Goal: Task Accomplishment & Management: Manage account settings

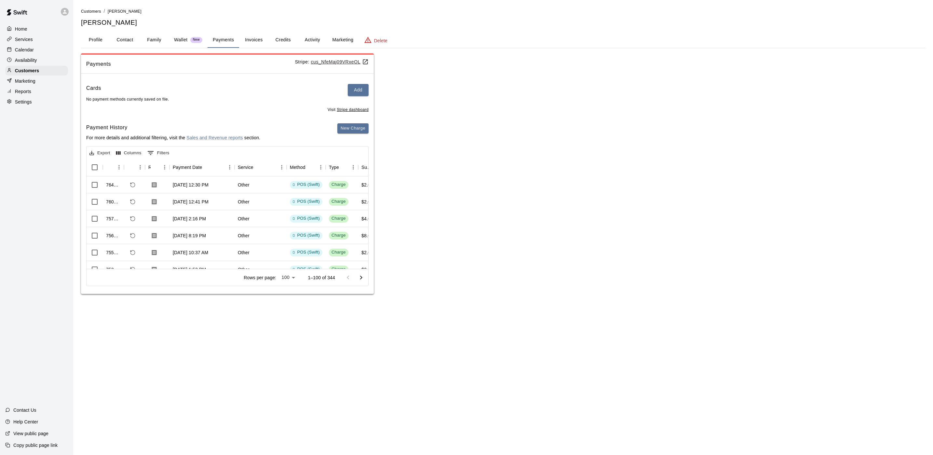
click at [329, 307] on html "Home Services Calendar Availability Customers Marketing Reports Settings Contac…" at bounding box center [466, 153] width 933 height 307
click at [49, 50] on div "Calendar" at bounding box center [36, 50] width 63 height 10
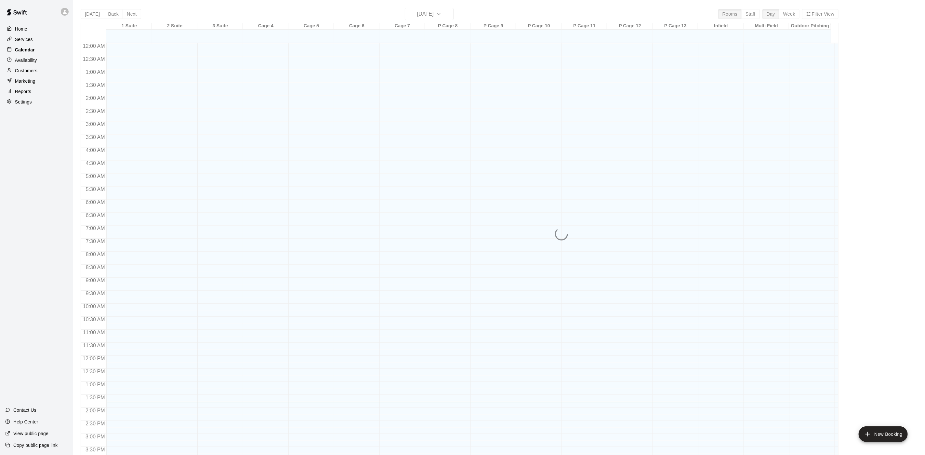
scroll to position [186, 0]
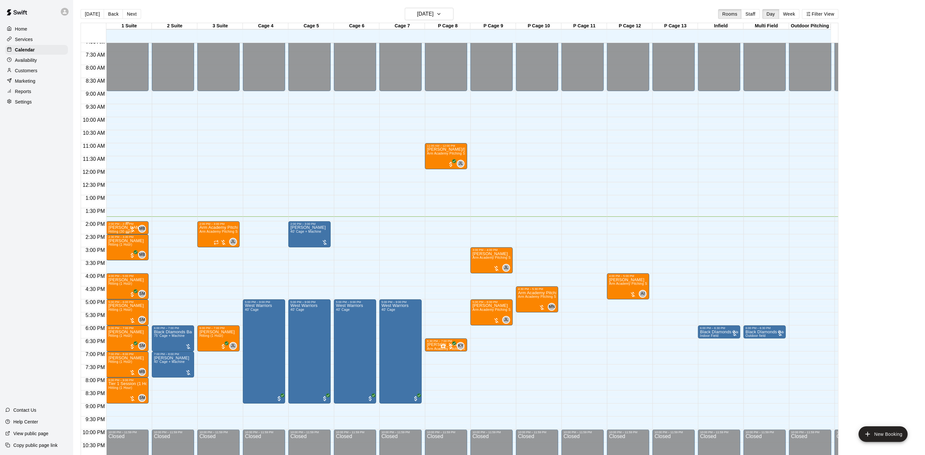
click at [126, 227] on p "[PERSON_NAME]" at bounding box center [125, 227] width 35 height 0
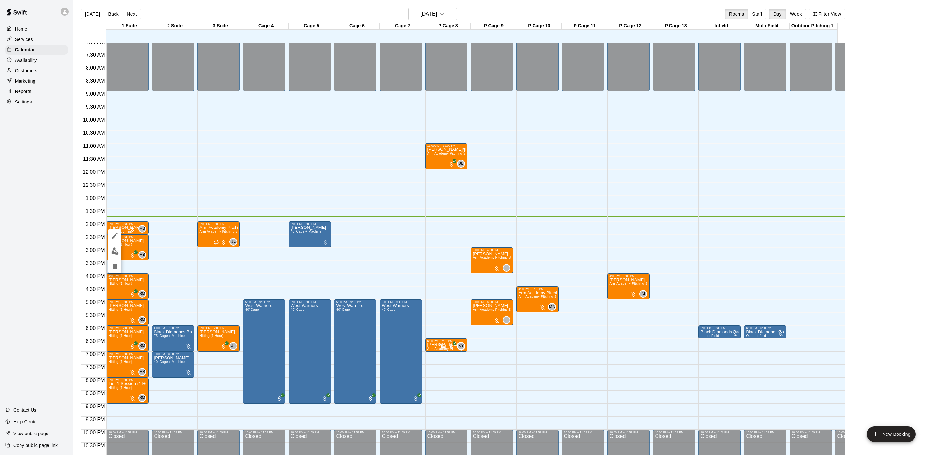
click at [248, 229] on div at bounding box center [466, 227] width 933 height 455
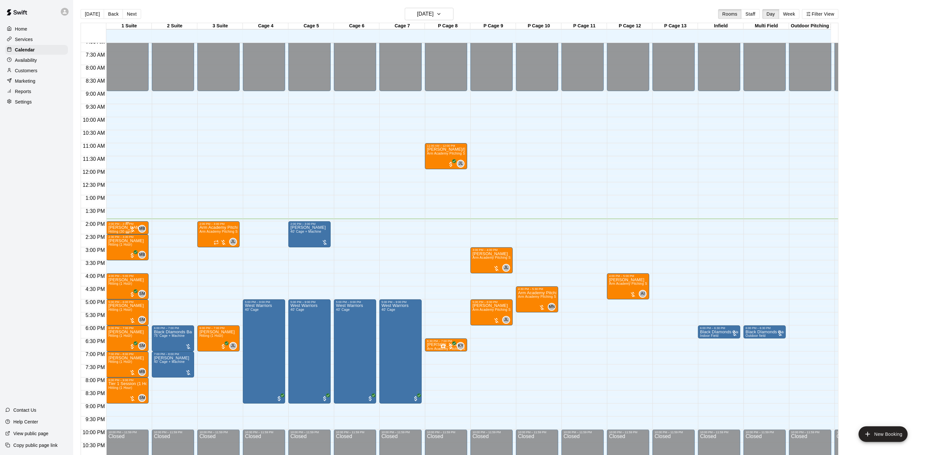
click at [124, 224] on div "2:00 PM – 2:30 PM" at bounding box center [127, 223] width 38 height 3
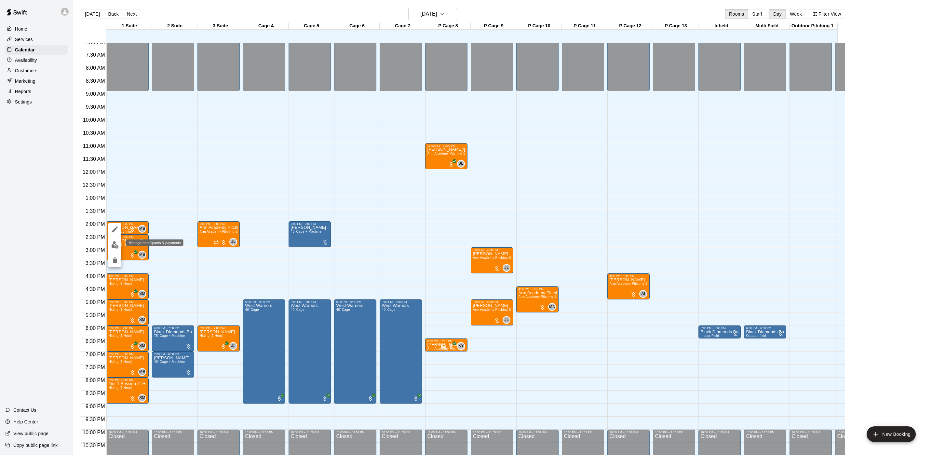
click at [116, 250] on button "edit" at bounding box center [114, 244] width 13 height 13
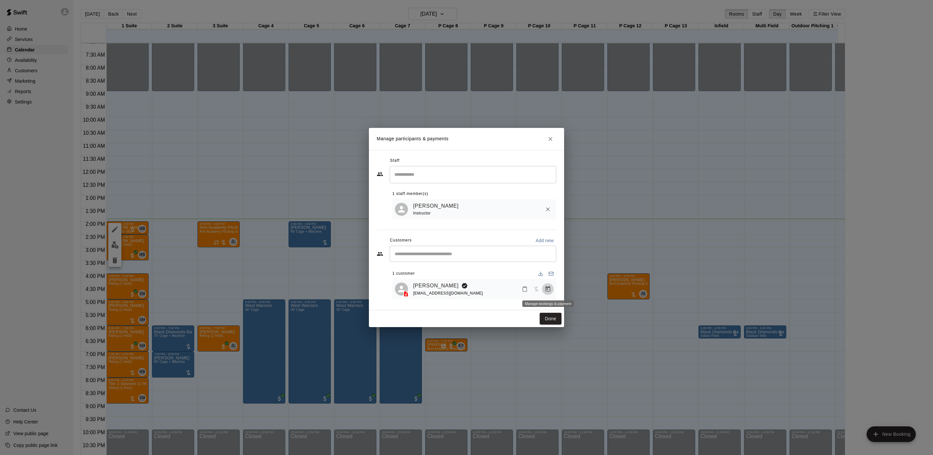
click at [547, 290] on icon "Manage bookings & payment" at bounding box center [547, 289] width 5 height 6
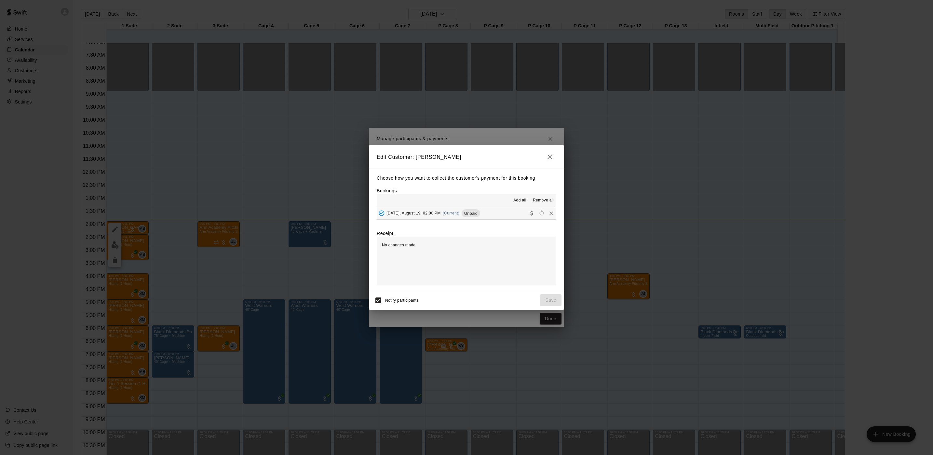
click at [434, 212] on span "[DATE], August 19: 02:00 PM" at bounding box center [413, 213] width 54 height 5
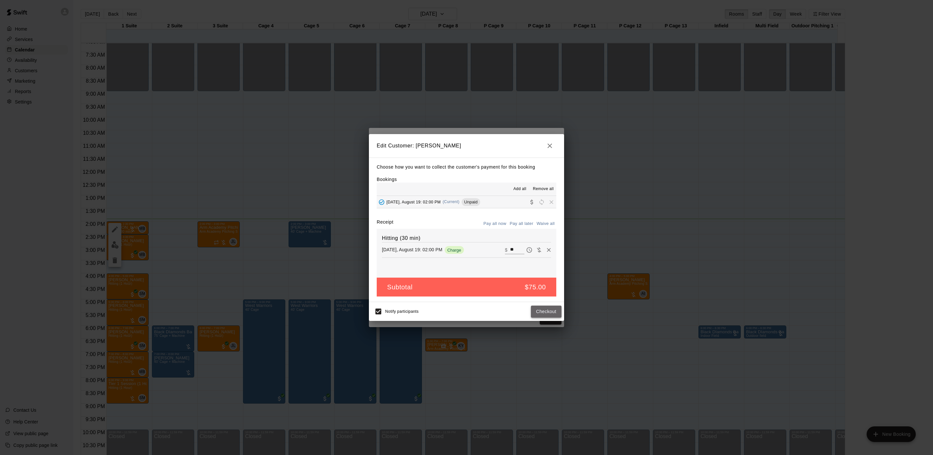
click at [545, 313] on button "Checkout" at bounding box center [546, 311] width 31 height 12
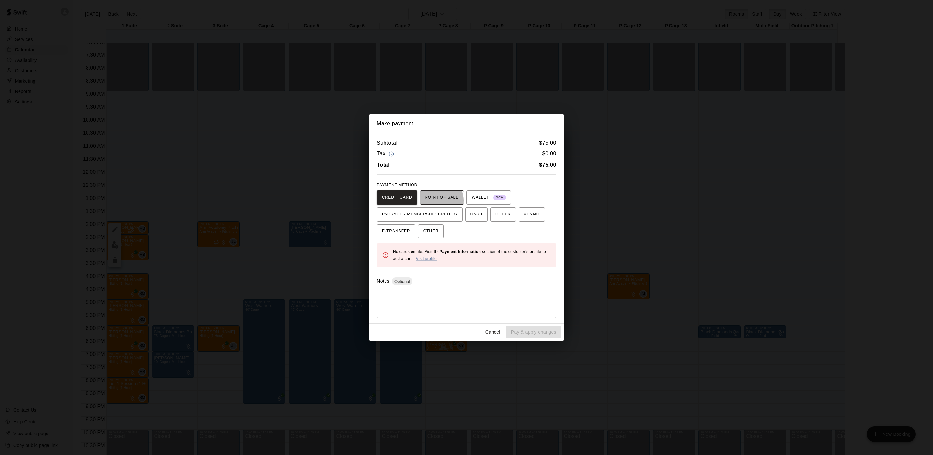
click at [433, 200] on span "POINT OF SALE" at bounding box center [441, 197] width 33 height 10
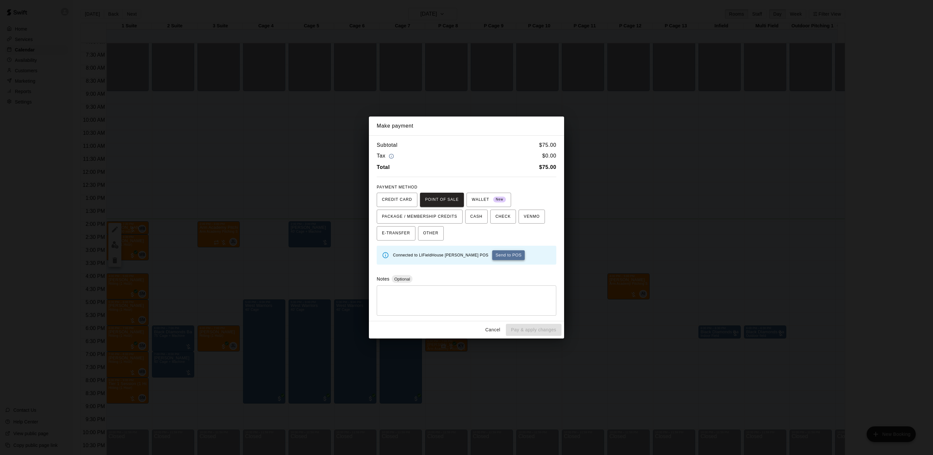
click at [492, 255] on button "Send to POS" at bounding box center [508, 255] width 33 height 10
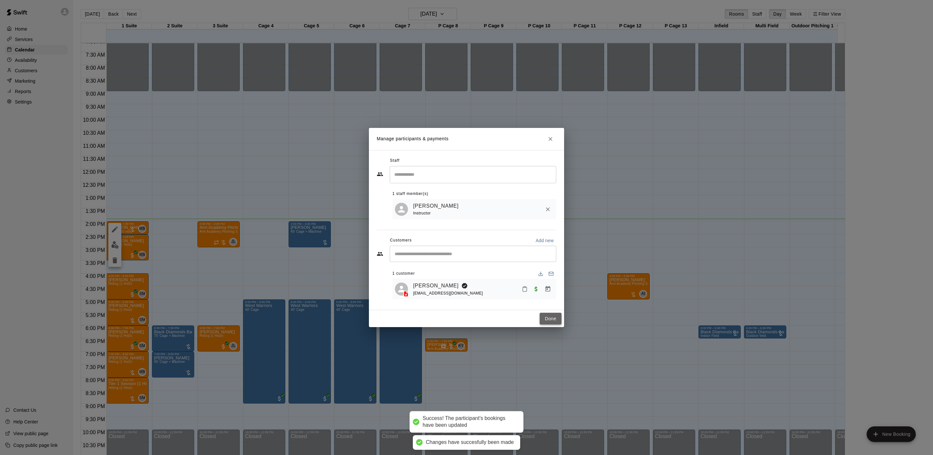
click at [545, 324] on button "Done" at bounding box center [550, 318] width 22 height 12
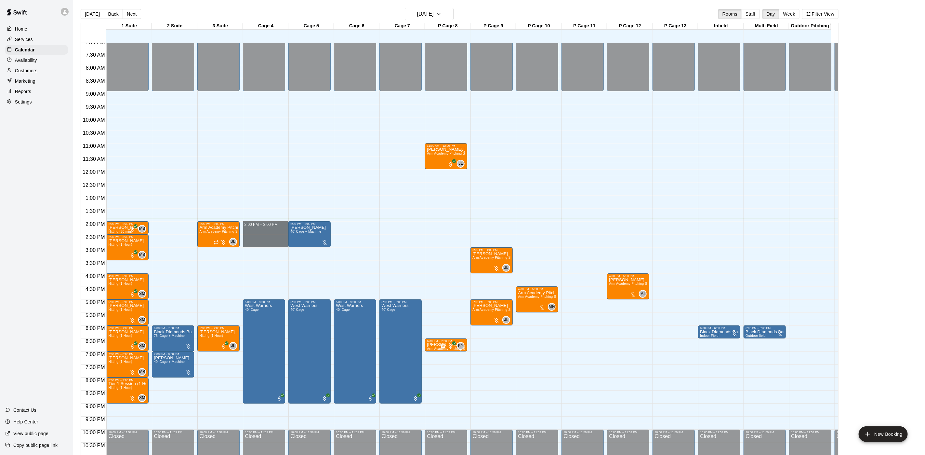
drag, startPoint x: 254, startPoint y: 227, endPoint x: 257, endPoint y: 246, distance: 19.7
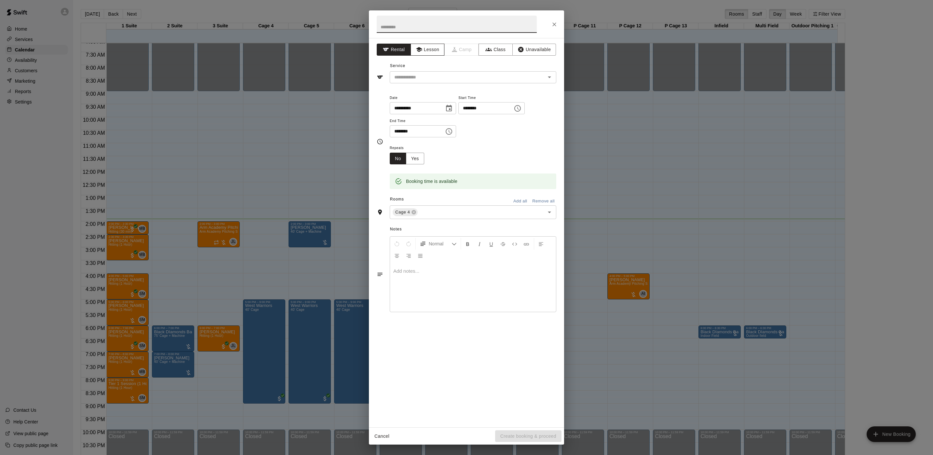
click at [430, 46] on button "Lesson" at bounding box center [427, 50] width 34 height 12
click at [418, 71] on div "Service ​" at bounding box center [466, 72] width 179 height 22
click at [416, 79] on input "text" at bounding box center [463, 77] width 143 height 8
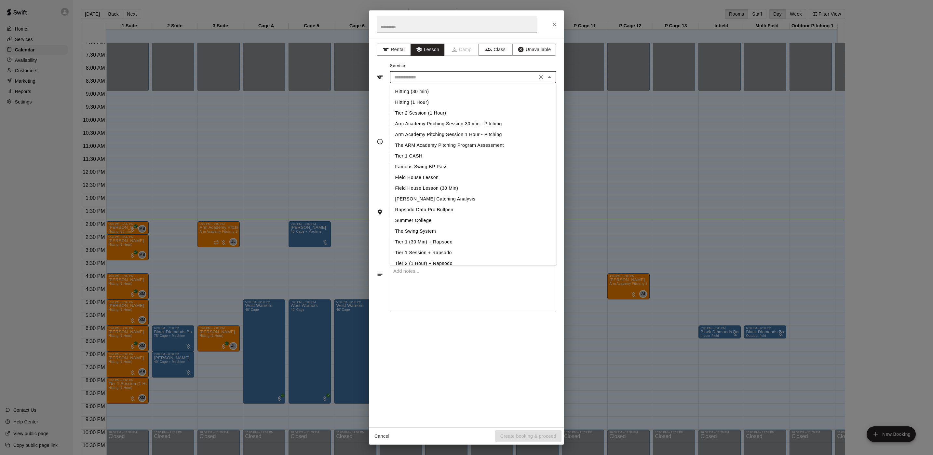
click at [421, 101] on li "Hitting (1 Hour)" at bounding box center [473, 102] width 166 height 11
type input "**********"
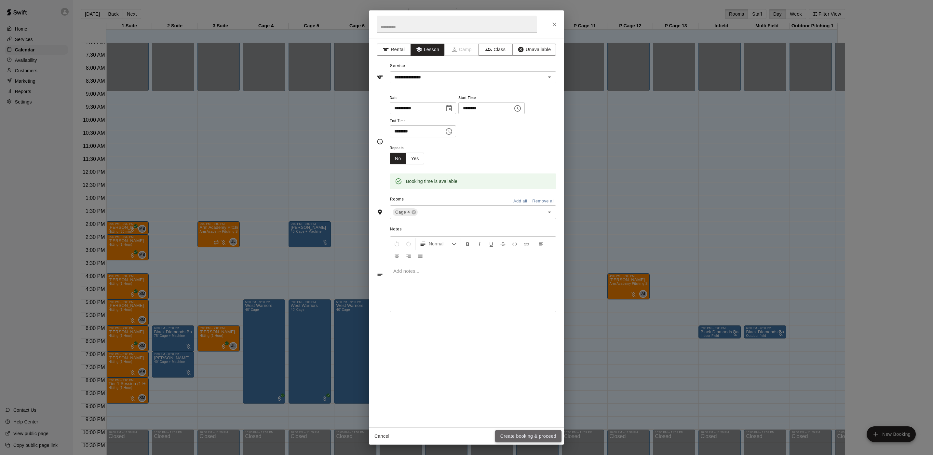
click at [534, 432] on button "Create booking & proceed" at bounding box center [528, 436] width 66 height 12
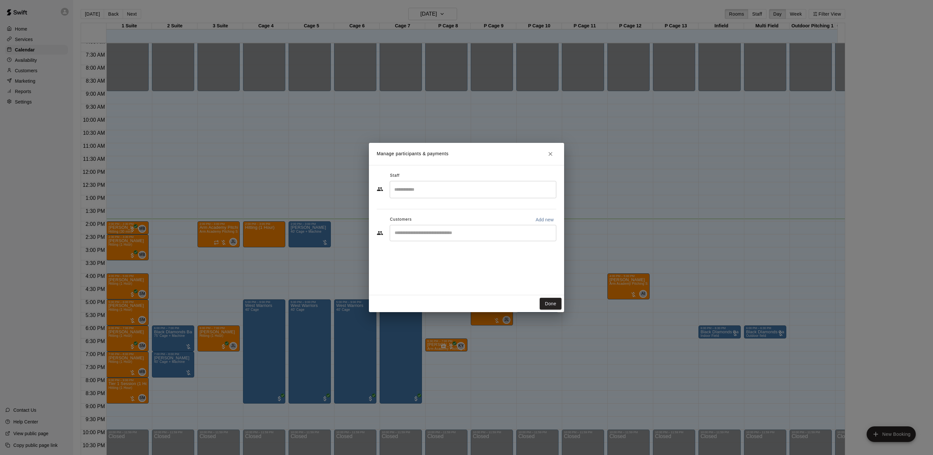
click at [434, 232] on input "Start typing to search customers..." at bounding box center [472, 233] width 161 height 7
type input "******"
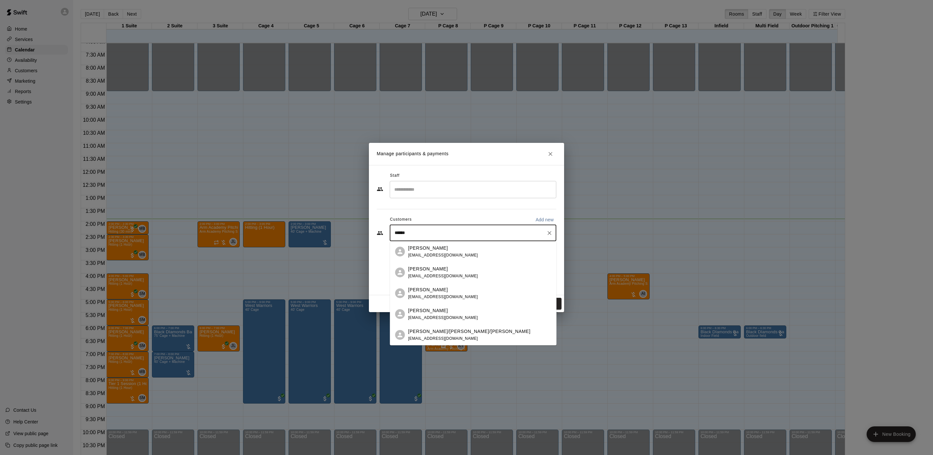
click at [433, 254] on span "[EMAIL_ADDRESS][DOMAIN_NAME]" at bounding box center [443, 255] width 70 height 5
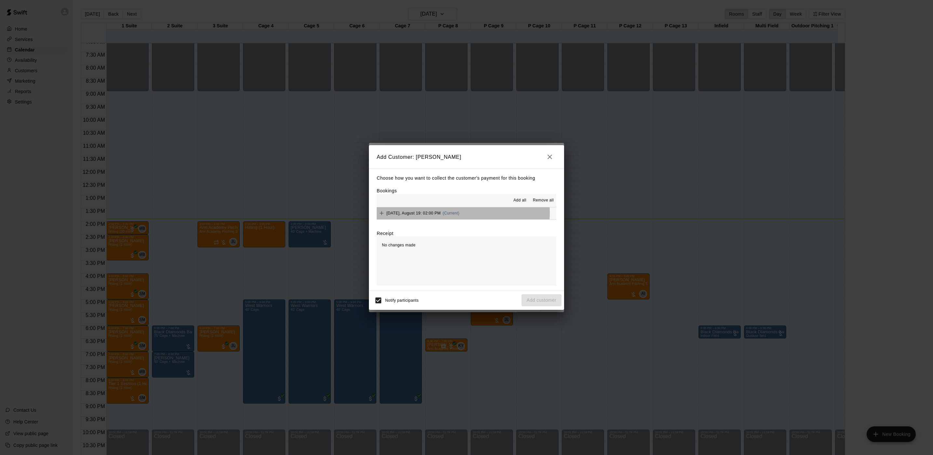
click at [439, 213] on span "[DATE], August 19: 02:00 PM" at bounding box center [413, 213] width 54 height 5
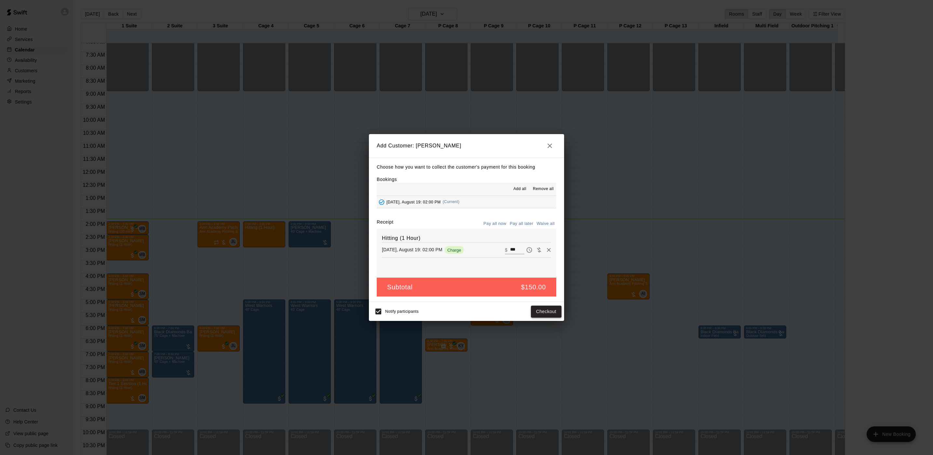
click at [537, 316] on button "Checkout" at bounding box center [546, 311] width 31 height 12
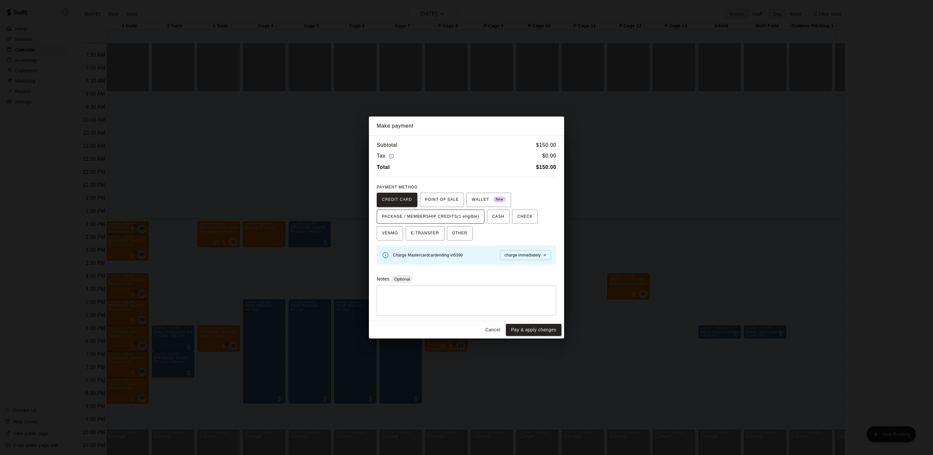
click at [456, 216] on span "PACKAGE / MEMBERSHIP CREDITS (1 eligible)" at bounding box center [430, 216] width 97 height 10
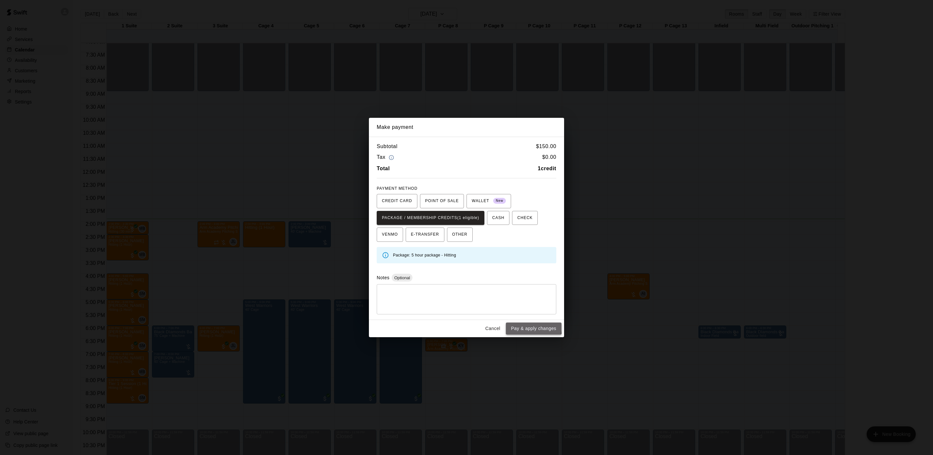
click at [513, 325] on button "Pay & apply changes" at bounding box center [534, 328] width 56 height 12
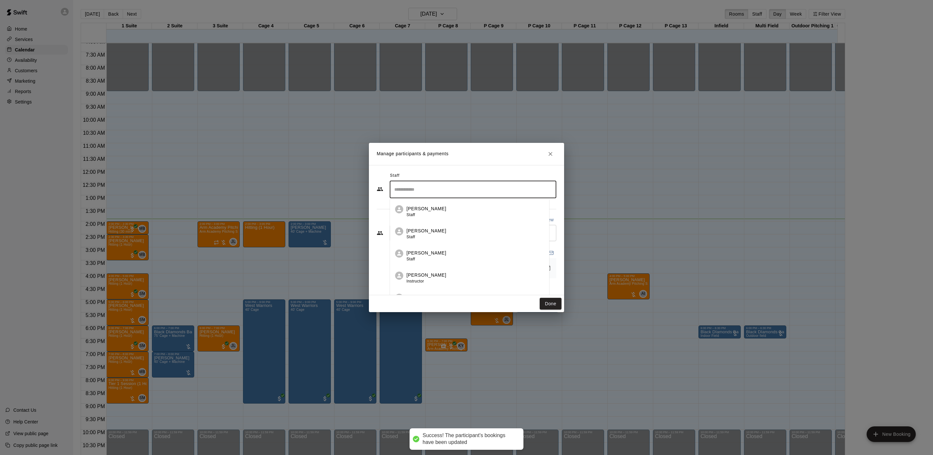
click at [437, 185] on input "Search staff" at bounding box center [472, 189] width 161 height 11
click at [553, 302] on button "Done" at bounding box center [550, 304] width 22 height 12
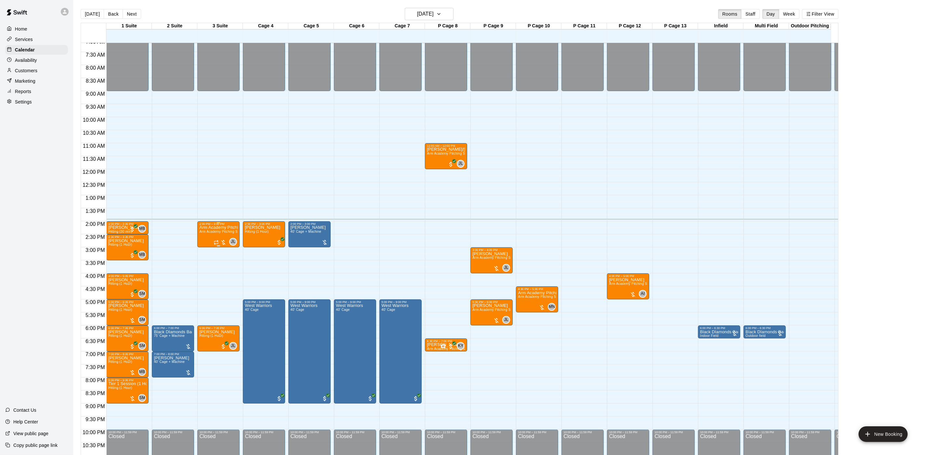
click at [199, 239] on div "Arm Academy Pitching Session 1 Hour Arm Academy Pitching Session 1 Hour - Pitch…" at bounding box center [218, 452] width 38 height 455
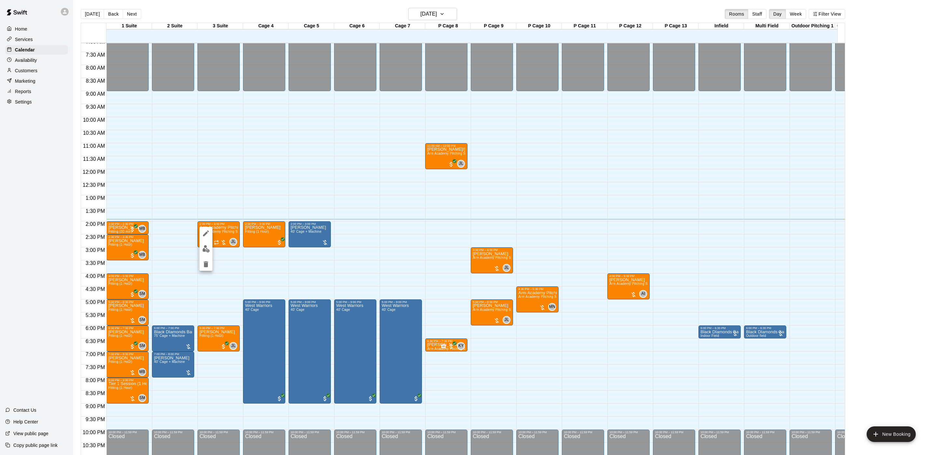
click at [207, 267] on icon "delete" at bounding box center [206, 264] width 8 height 8
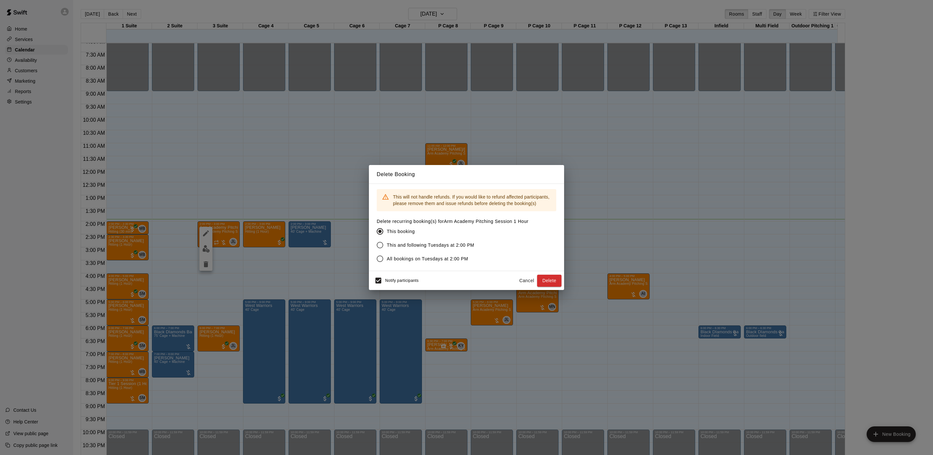
click at [370, 279] on div "Notify participants Cancel Delete" at bounding box center [466, 280] width 195 height 19
click at [544, 274] on button "Delete" at bounding box center [549, 280] width 24 height 12
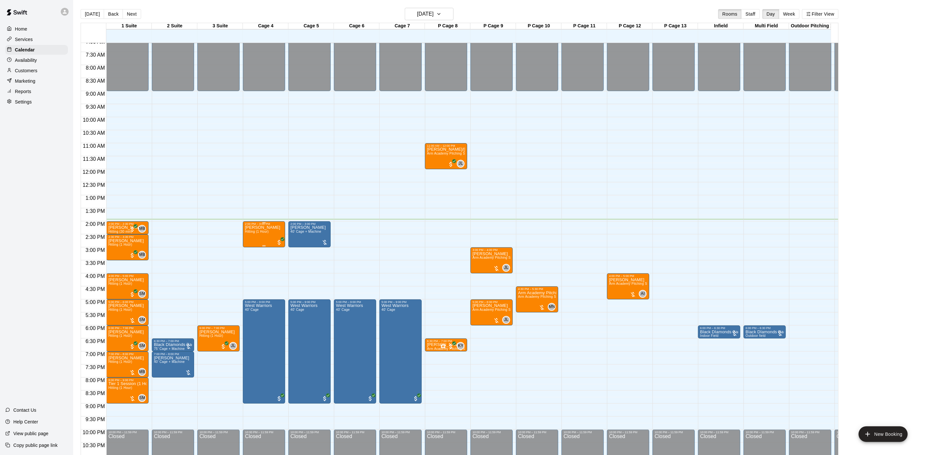
click at [258, 233] on span "Hitting (1 Hour)" at bounding box center [257, 232] width 24 height 4
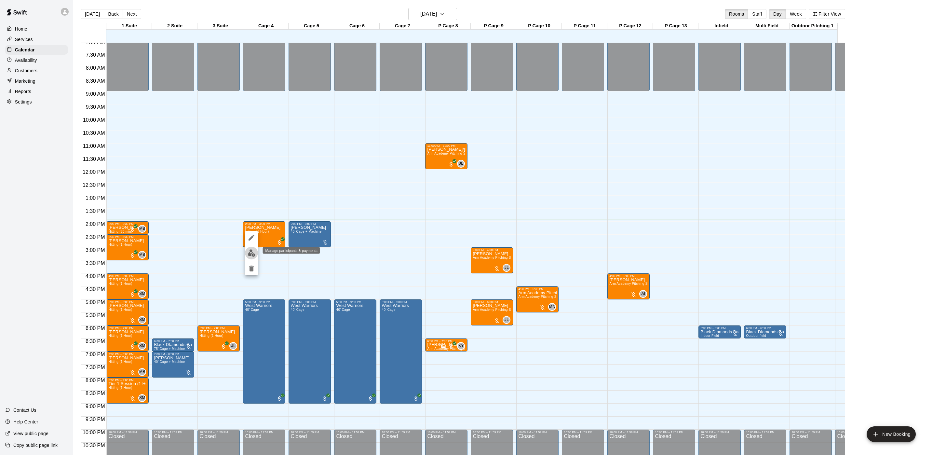
click at [251, 247] on button "edit" at bounding box center [251, 252] width 13 height 13
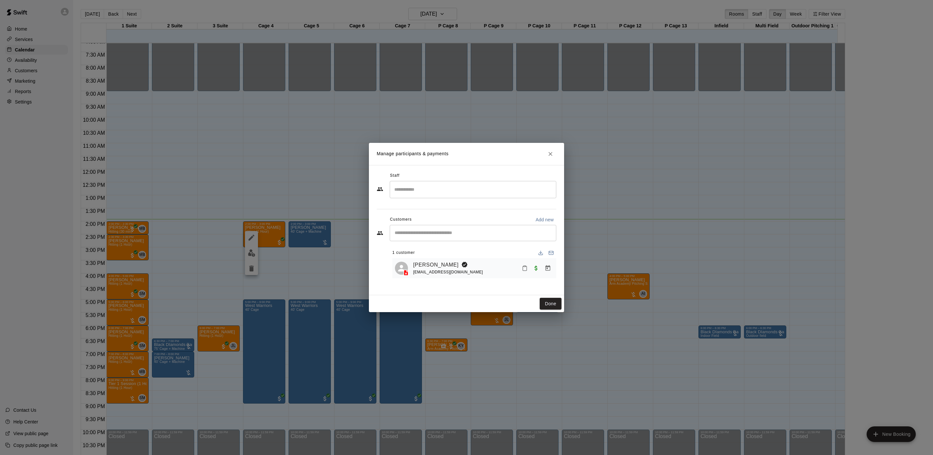
click at [402, 191] on input "Search staff" at bounding box center [472, 189] width 161 height 11
click at [439, 209] on p "[PERSON_NAME]" at bounding box center [426, 208] width 40 height 7
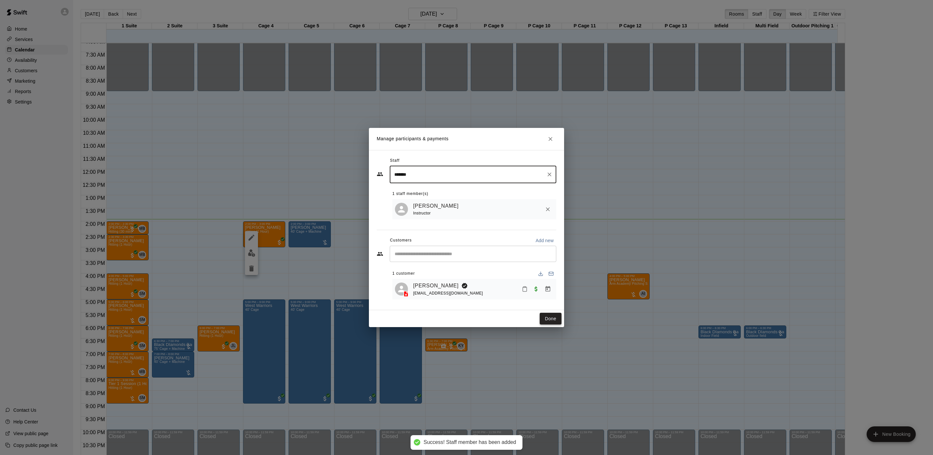
type input "*******"
click at [552, 318] on button "Done" at bounding box center [550, 318] width 22 height 12
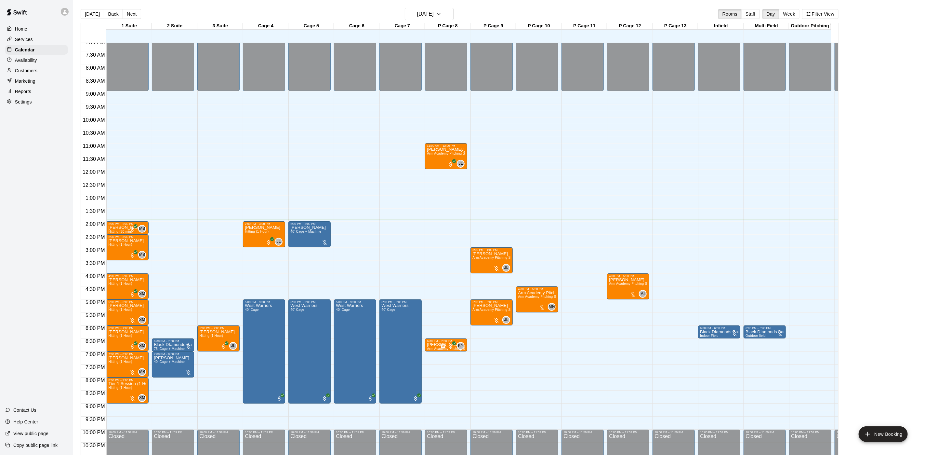
click at [425, 21] on div "[DATE] Back [DATE][DATE] Rooms Staff Day Week Filter View" at bounding box center [460, 15] width 758 height 15
click at [427, 14] on h6 "[DATE]" at bounding box center [425, 13] width 17 height 9
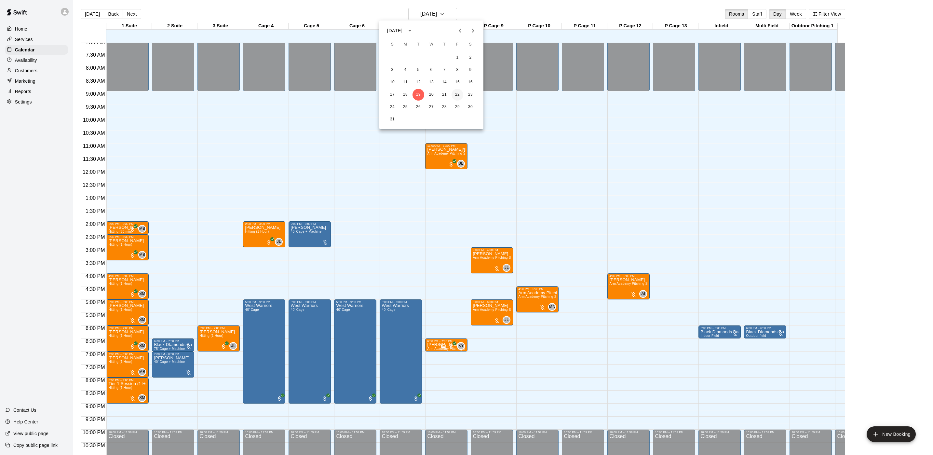
click at [456, 89] on button "22" at bounding box center [457, 95] width 12 height 12
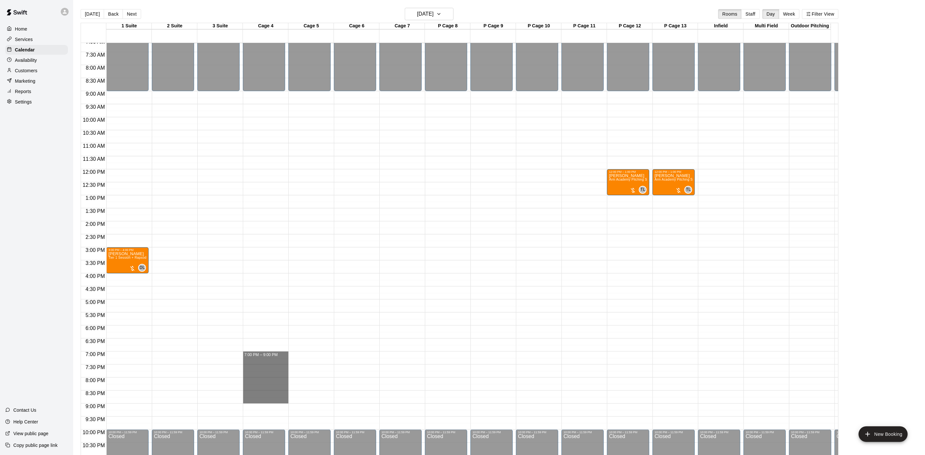
drag, startPoint x: 256, startPoint y: 360, endPoint x: 258, endPoint y: 397, distance: 37.4
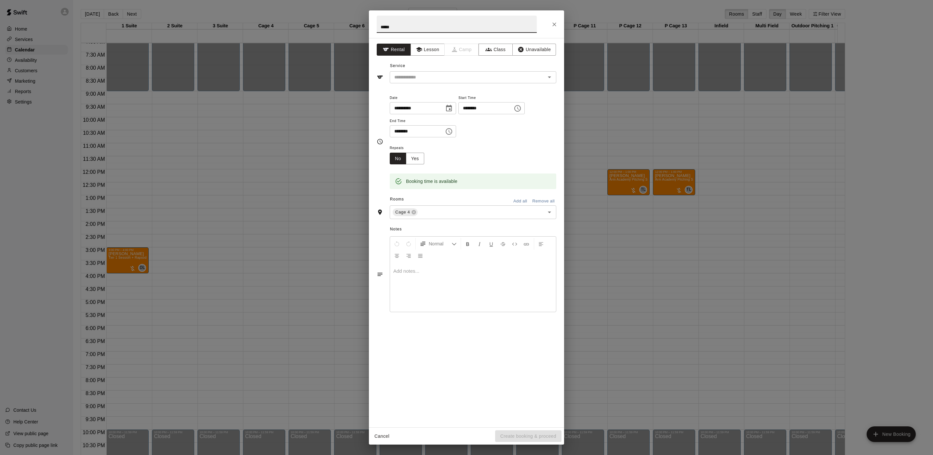
type input "*****"
click at [446, 296] on div at bounding box center [473, 287] width 166 height 49
click at [404, 79] on input "text" at bounding box center [463, 77] width 143 height 8
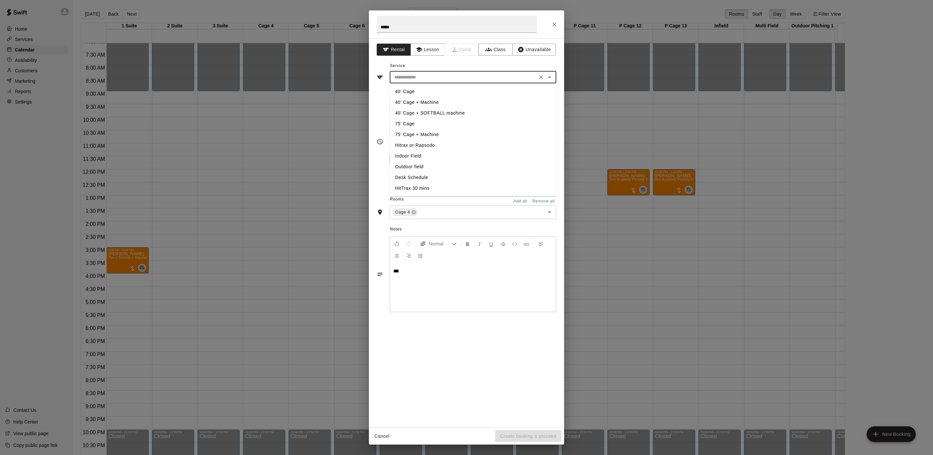
click at [414, 87] on li "40' Cage" at bounding box center [473, 91] width 166 height 11
type input "********"
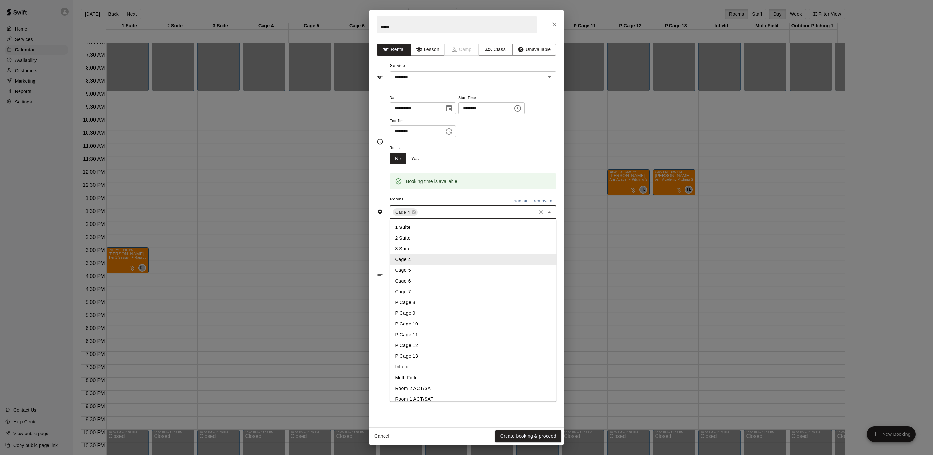
click at [445, 211] on input "text" at bounding box center [477, 212] width 116 height 8
click at [414, 267] on li "Cage 5" at bounding box center [473, 270] width 166 height 11
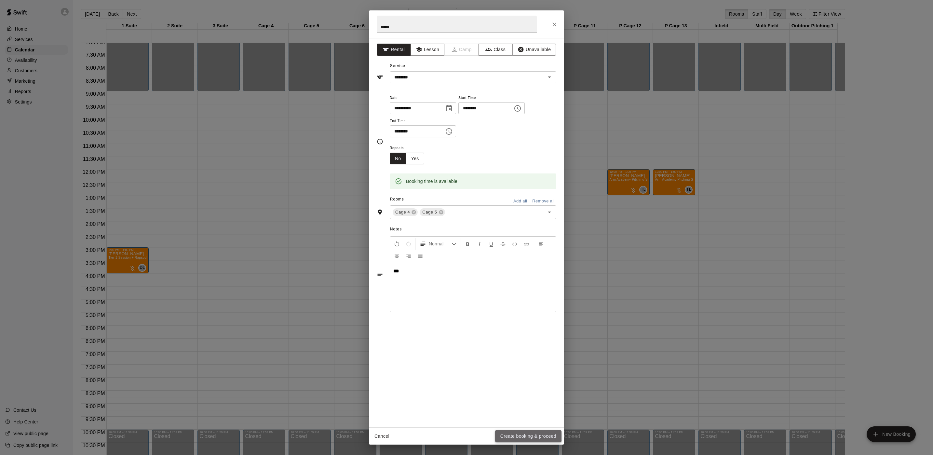
click at [526, 435] on button "Create booking & proceed" at bounding box center [528, 436] width 66 height 12
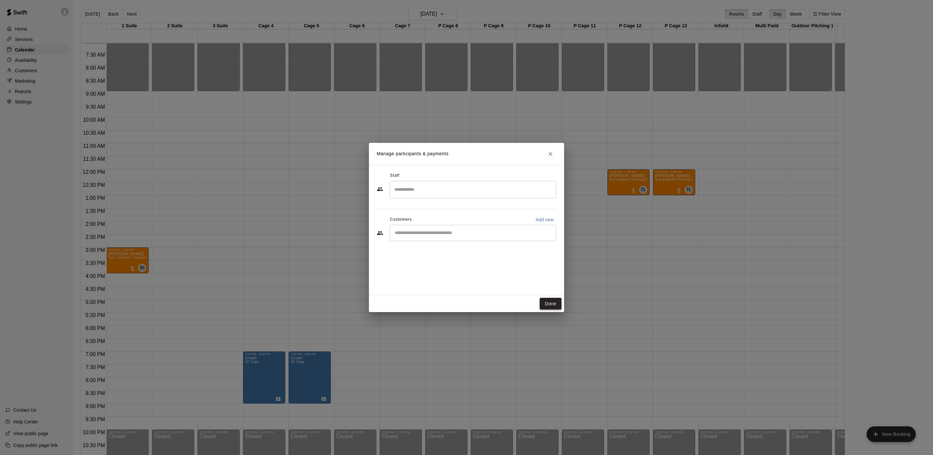
click at [547, 302] on button "Done" at bounding box center [550, 304] width 22 height 12
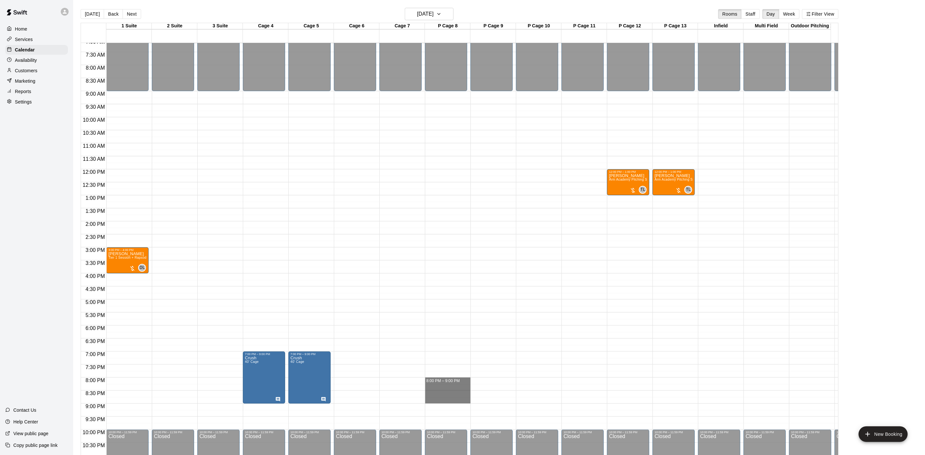
drag, startPoint x: 435, startPoint y: 379, endPoint x: 434, endPoint y: 403, distance: 23.4
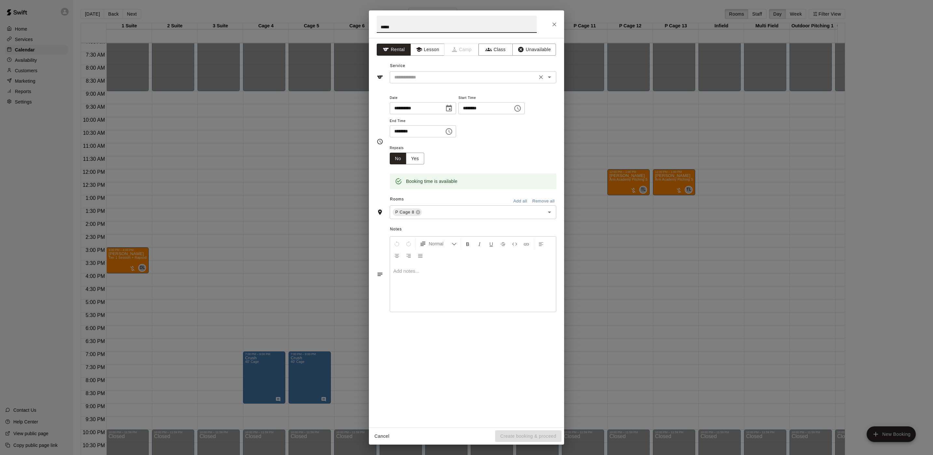
type input "*****"
click at [405, 76] on input "text" at bounding box center [463, 77] width 143 height 8
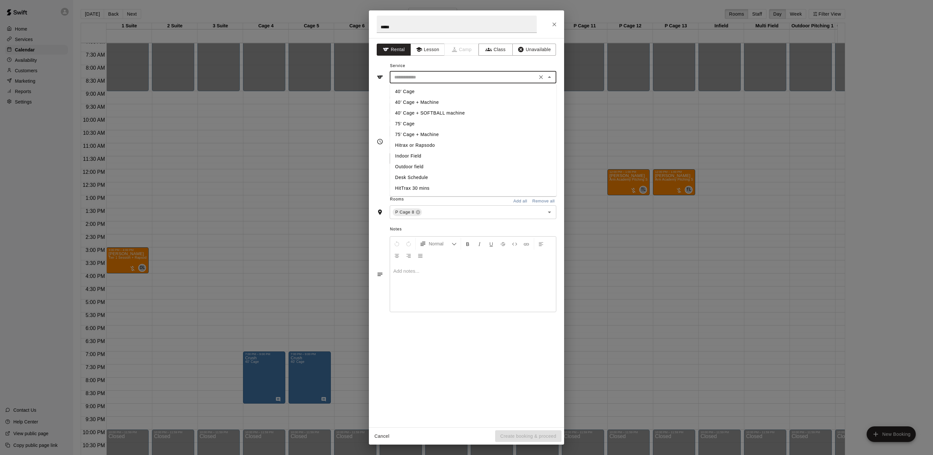
click at [409, 121] on li "75' Cage" at bounding box center [473, 123] width 166 height 11
type input "********"
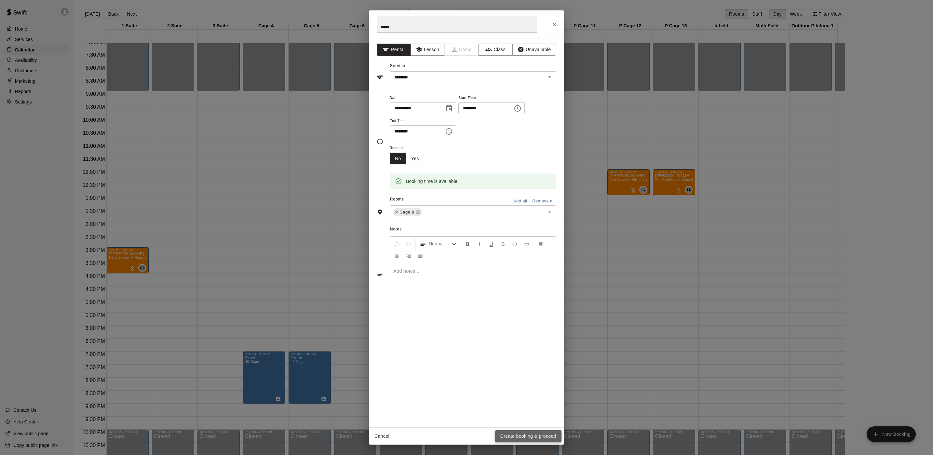
click at [520, 430] on button "Create booking & proceed" at bounding box center [528, 436] width 66 height 12
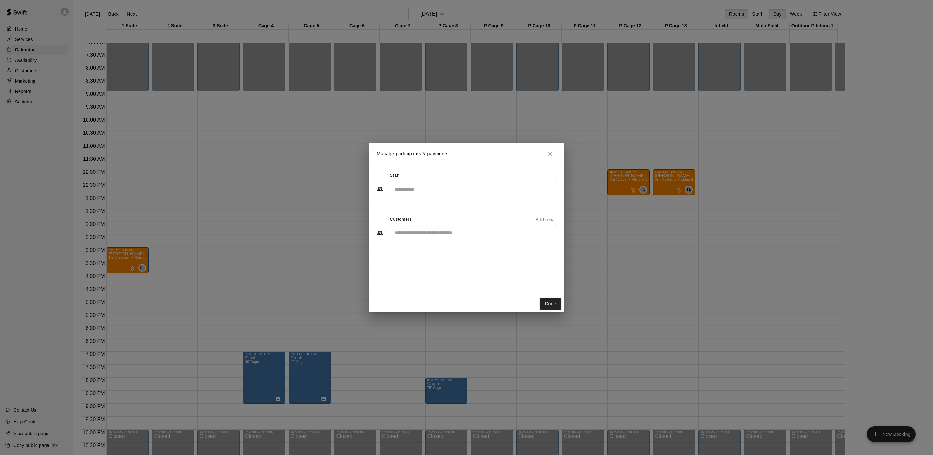
click at [423, 234] on input "Start typing to search customers..." at bounding box center [472, 233] width 161 height 7
click at [380, 228] on div "**** ​" at bounding box center [466, 233] width 179 height 16
type input "*"
type input "*****"
click at [450, 254] on div "Crush Baseball [PERSON_NAME] [EMAIL_ADDRESS][DOMAIN_NAME]" at bounding box center [445, 252] width 75 height 14
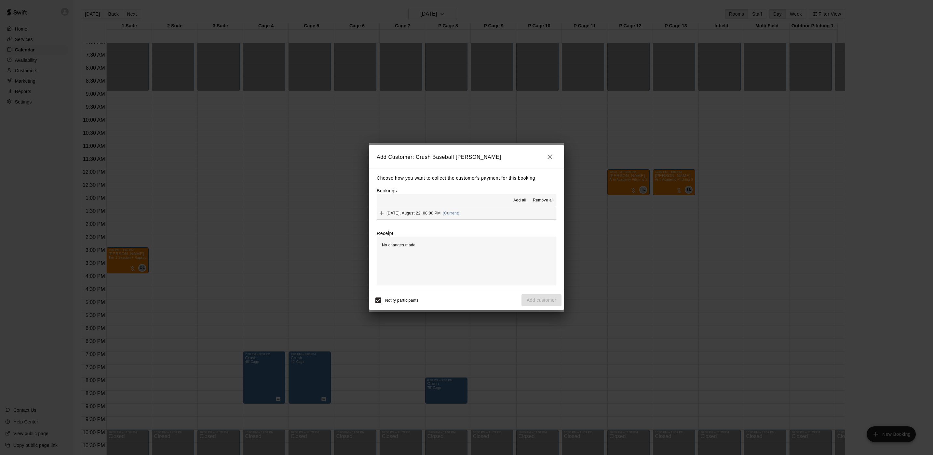
click at [463, 206] on div "Add all Remove all" at bounding box center [466, 200] width 179 height 13
drag, startPoint x: 477, startPoint y: 223, endPoint x: 521, endPoint y: 214, distance: 44.8
click at [477, 223] on div "Choose how you want to collect the customer's payment for this booking Bookings…" at bounding box center [466, 229] width 195 height 122
click at [508, 212] on button "[DATE], August 22: 08:00 PM (Current)" at bounding box center [466, 213] width 179 height 12
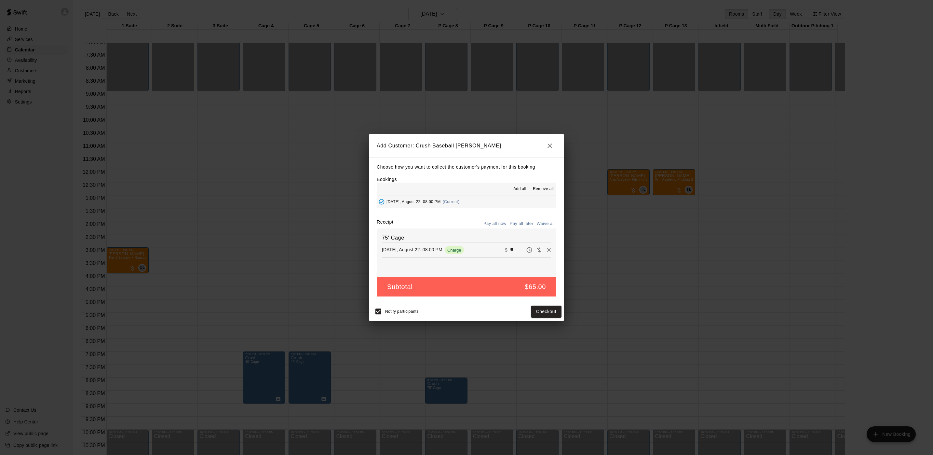
click at [523, 227] on button "Pay all later" at bounding box center [521, 224] width 27 height 10
drag, startPoint x: 523, startPoint y: 227, endPoint x: 520, endPoint y: 223, distance: 4.9
click at [517, 221] on button "Pay all later" at bounding box center [521, 224] width 27 height 10
click at [551, 316] on button "Add customer" at bounding box center [541, 311] width 40 height 12
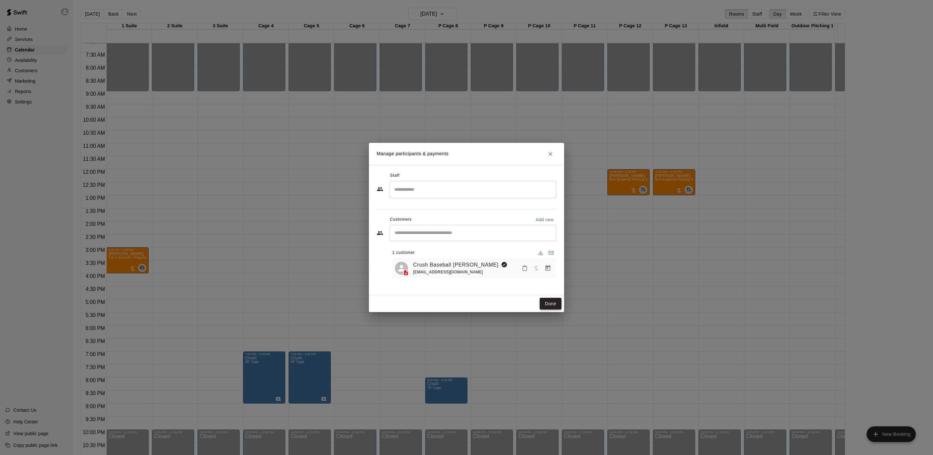
click at [549, 300] on button "Done" at bounding box center [550, 304] width 22 height 12
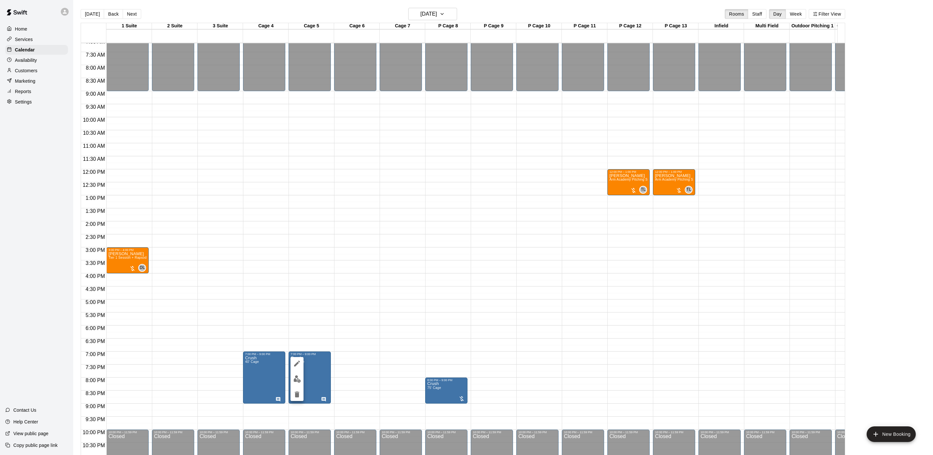
click at [298, 382] on img "edit" at bounding box center [296, 378] width 7 height 7
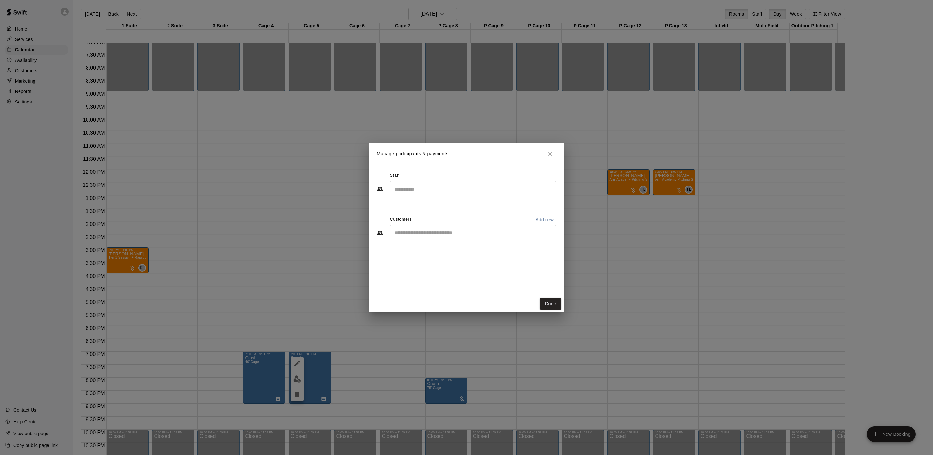
click at [446, 226] on div "​" at bounding box center [473, 233] width 166 height 16
type input "*****"
click at [450, 258] on div "Crush Baseball [PERSON_NAME] [EMAIL_ADDRESS][DOMAIN_NAME]" at bounding box center [445, 252] width 75 height 14
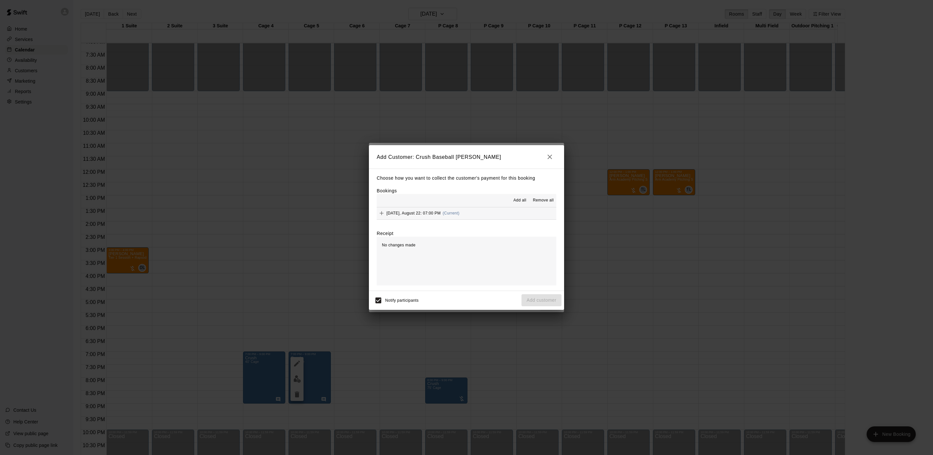
click at [461, 206] on div "Add all Remove all" at bounding box center [466, 200] width 179 height 13
click at [465, 210] on button "[DATE], August 22: 07:00 PM (Current)" at bounding box center [466, 213] width 179 height 12
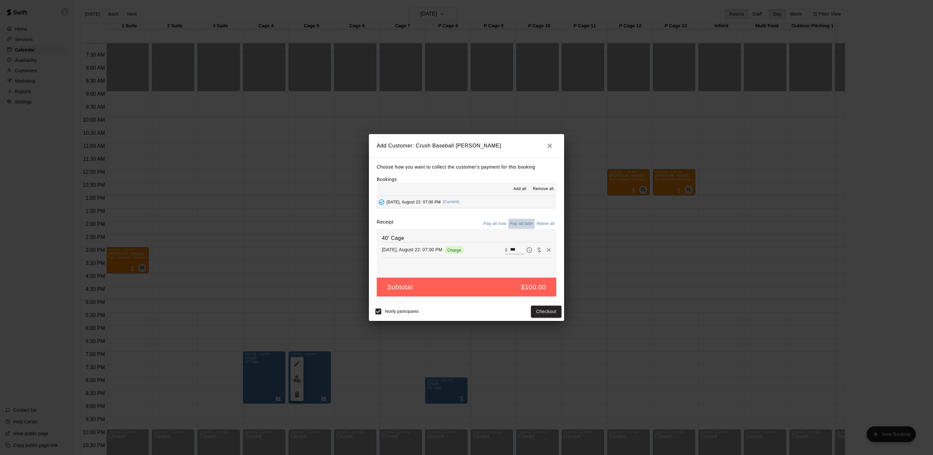
click at [529, 222] on button "Pay all later" at bounding box center [521, 224] width 27 height 10
click at [538, 308] on button "Add customer" at bounding box center [541, 311] width 40 height 12
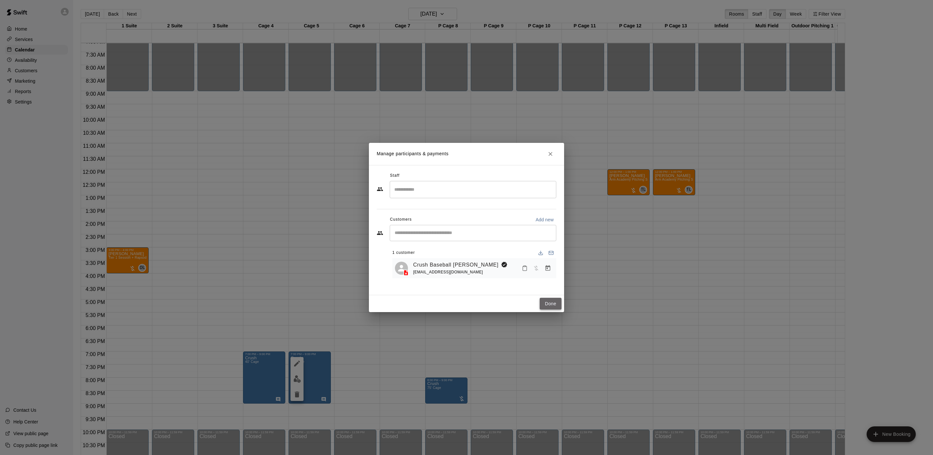
click at [555, 306] on button "Done" at bounding box center [550, 304] width 22 height 12
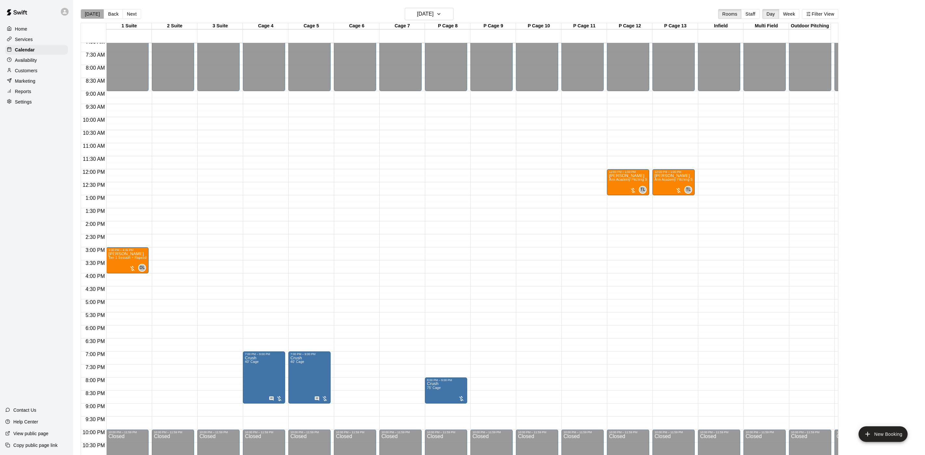
click at [93, 14] on button "[DATE]" at bounding box center [92, 14] width 23 height 10
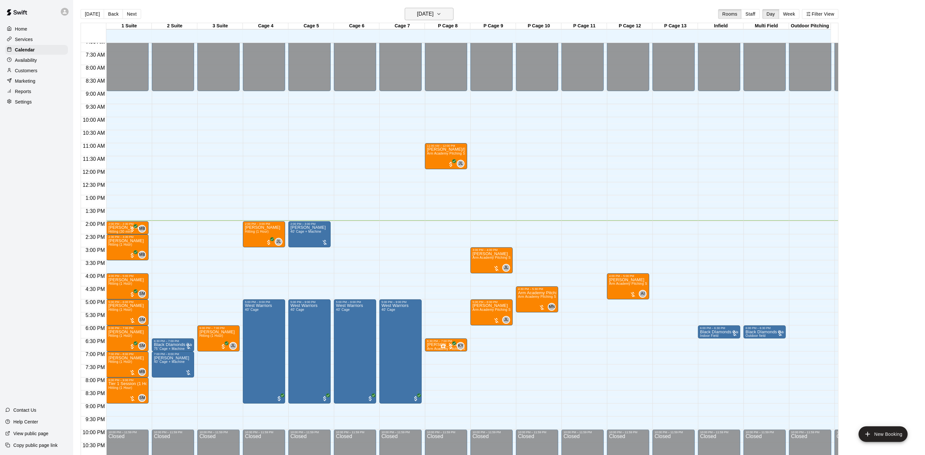
click at [446, 16] on button "[DATE]" at bounding box center [429, 14] width 49 height 12
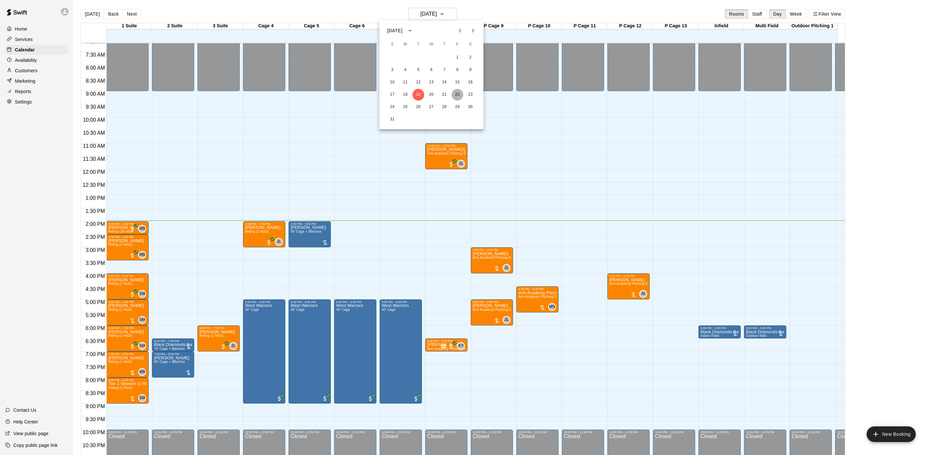
click at [456, 96] on button "22" at bounding box center [457, 95] width 12 height 12
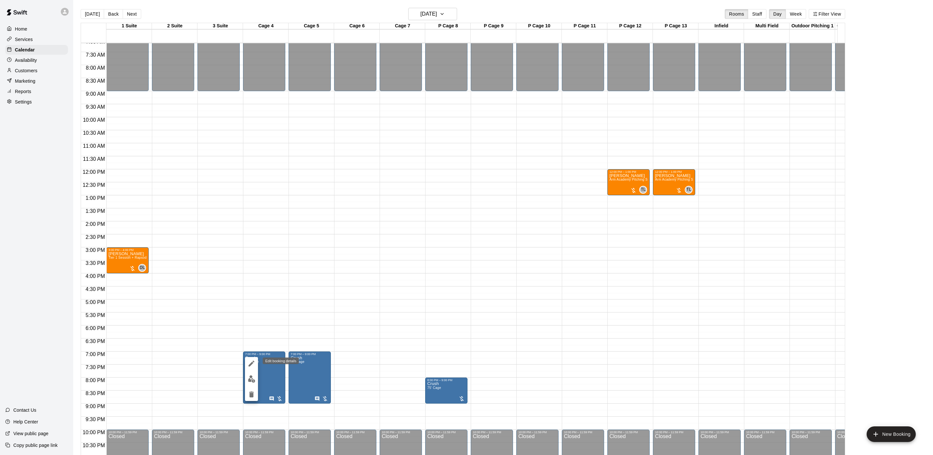
click at [253, 363] on icon "edit" at bounding box center [251, 363] width 8 height 8
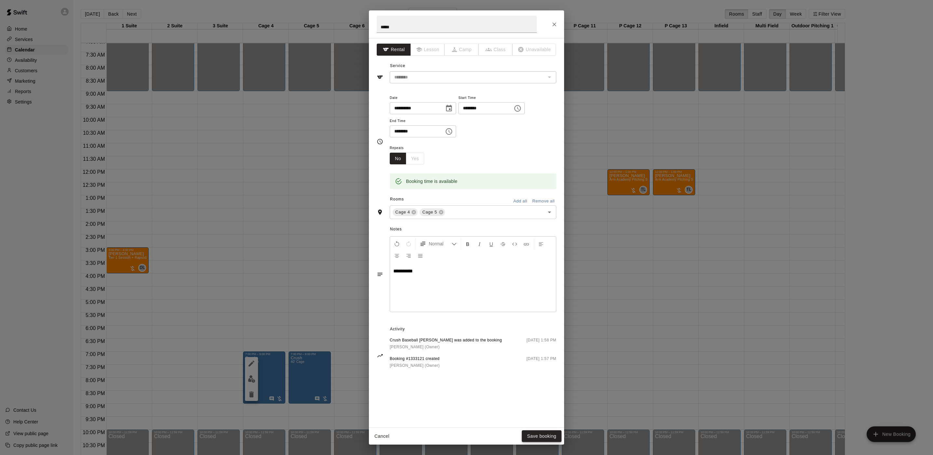
click at [539, 434] on button "Save booking" at bounding box center [542, 436] width 40 height 12
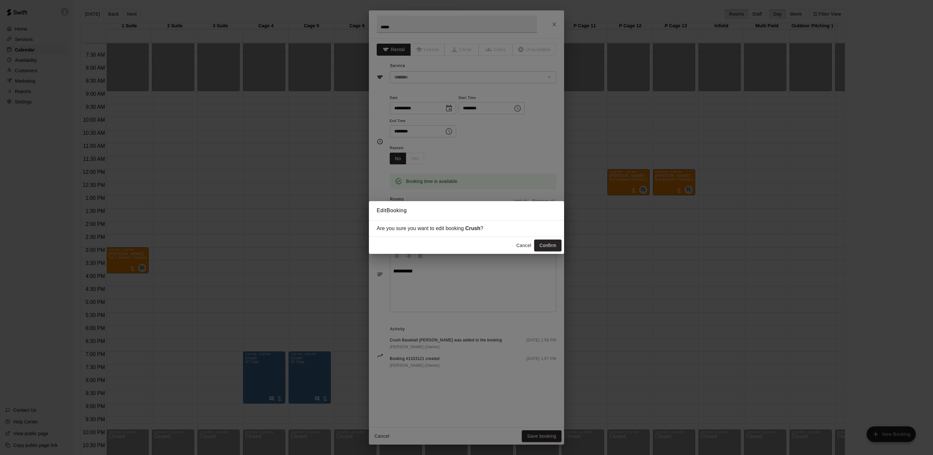
click at [541, 239] on div "Cancel Confirm" at bounding box center [466, 245] width 195 height 17
click at [543, 244] on button "Confirm" at bounding box center [547, 245] width 27 height 12
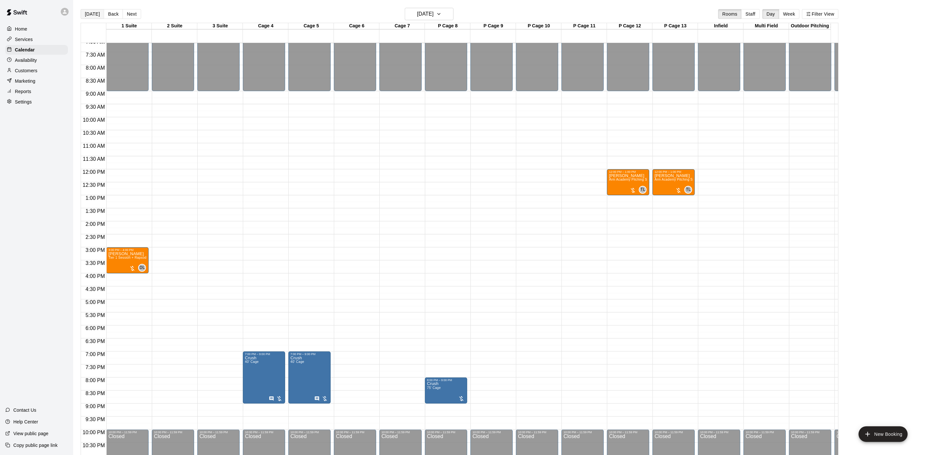
click at [92, 18] on button "[DATE]" at bounding box center [92, 14] width 23 height 10
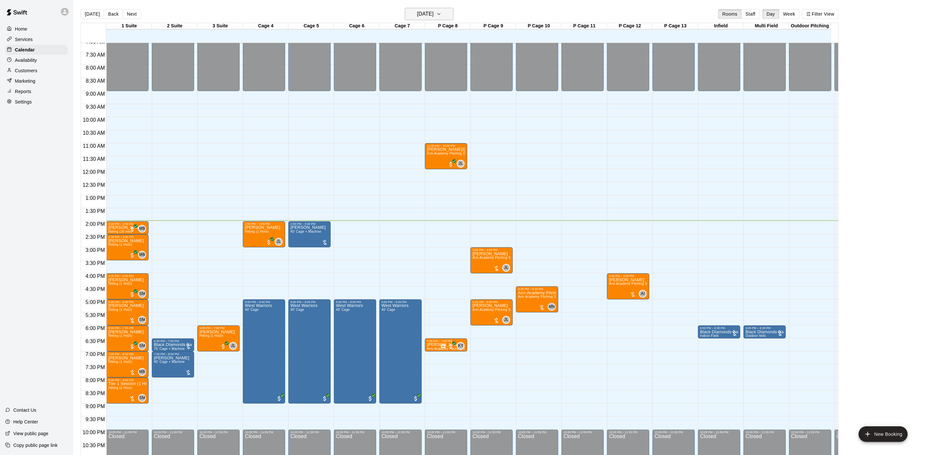
click at [425, 16] on h6 "[DATE]" at bounding box center [425, 13] width 17 height 9
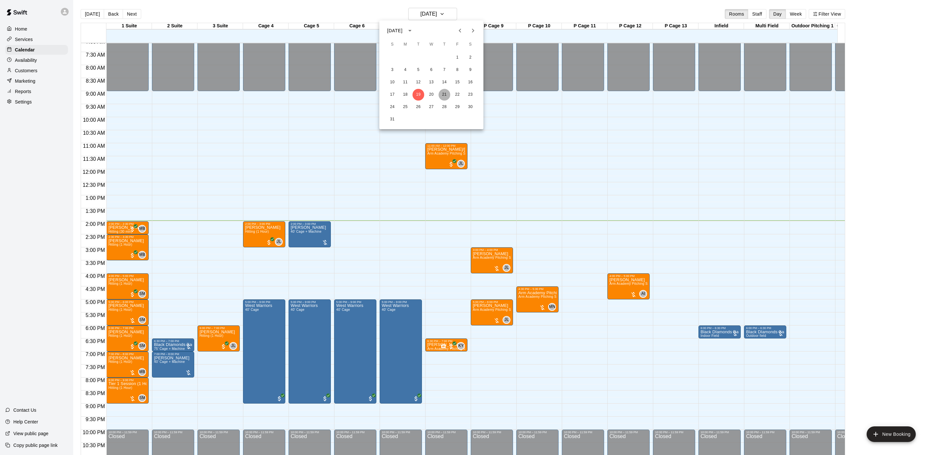
click at [440, 91] on button "21" at bounding box center [444, 95] width 12 height 12
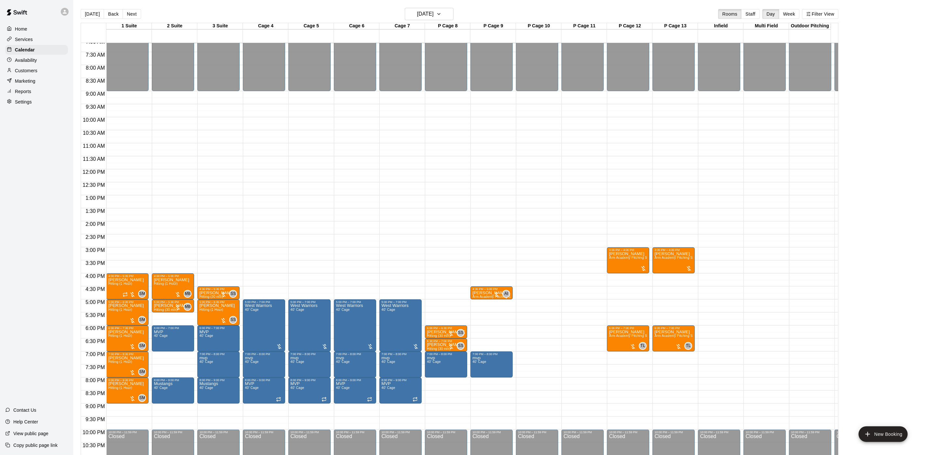
click at [823, 20] on div "[DATE] Back [DATE][DATE] Rooms Staff Day Week Filter View" at bounding box center [460, 15] width 758 height 15
click at [821, 10] on button "Filter View" at bounding box center [820, 14] width 36 height 10
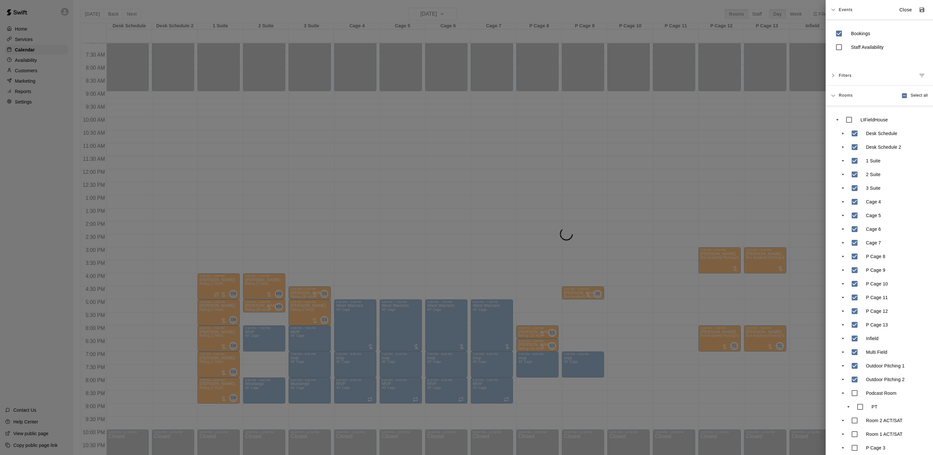
click at [248, 172] on div at bounding box center [466, 227] width 933 height 455
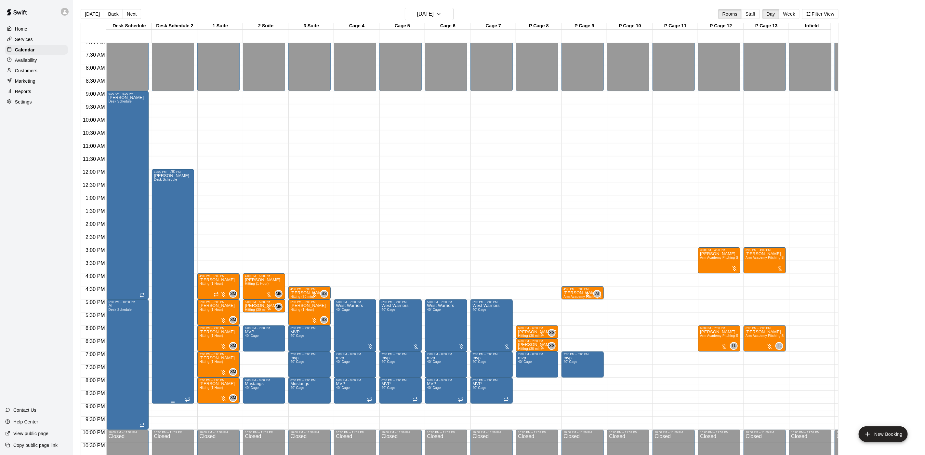
click at [170, 223] on div "[PERSON_NAME] Desk Schedule" at bounding box center [171, 400] width 35 height 455
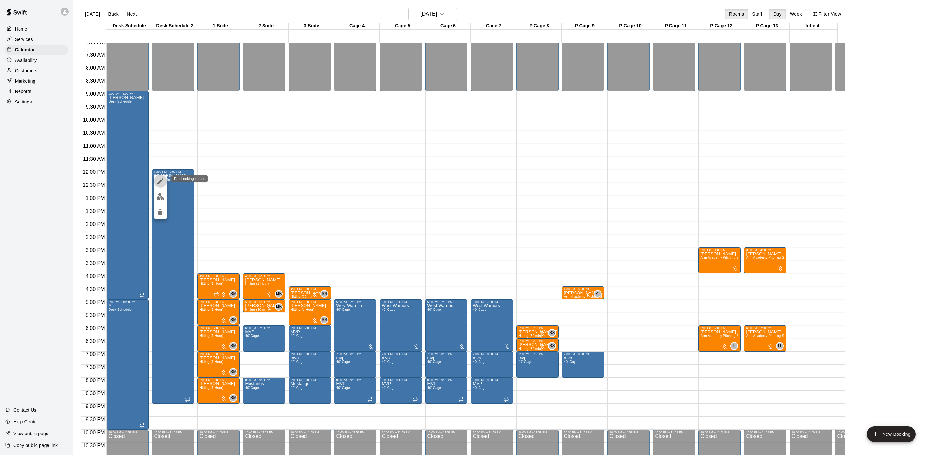
click at [161, 183] on icon "edit" at bounding box center [160, 181] width 8 height 8
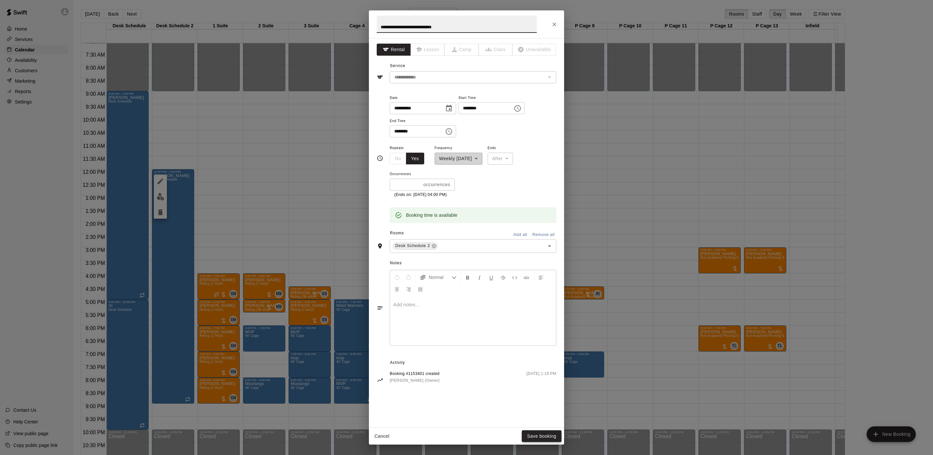
type input "**********"
click at [529, 436] on button "Save booking" at bounding box center [542, 436] width 40 height 12
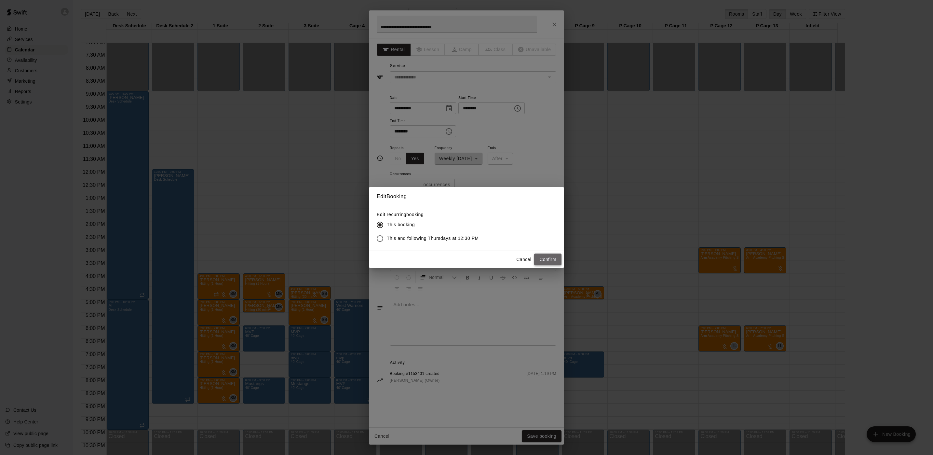
click at [545, 262] on button "Confirm" at bounding box center [547, 259] width 27 height 12
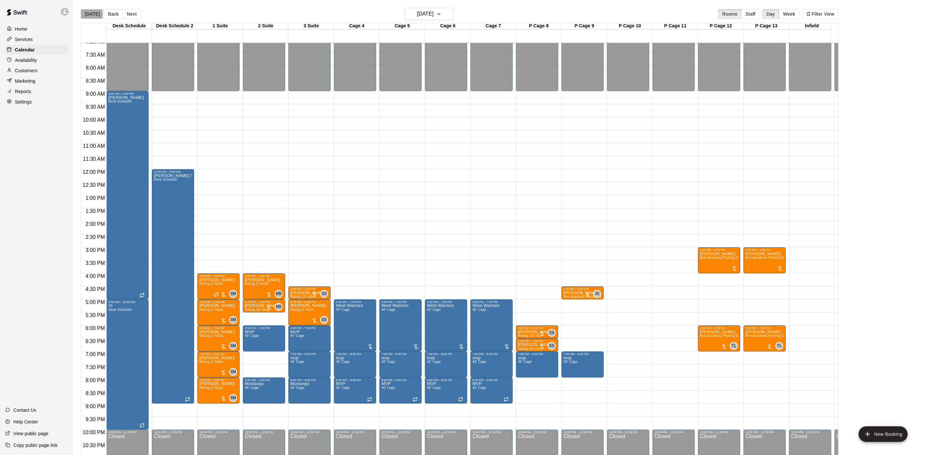
click at [81, 14] on button "[DATE]" at bounding box center [92, 14] width 23 height 10
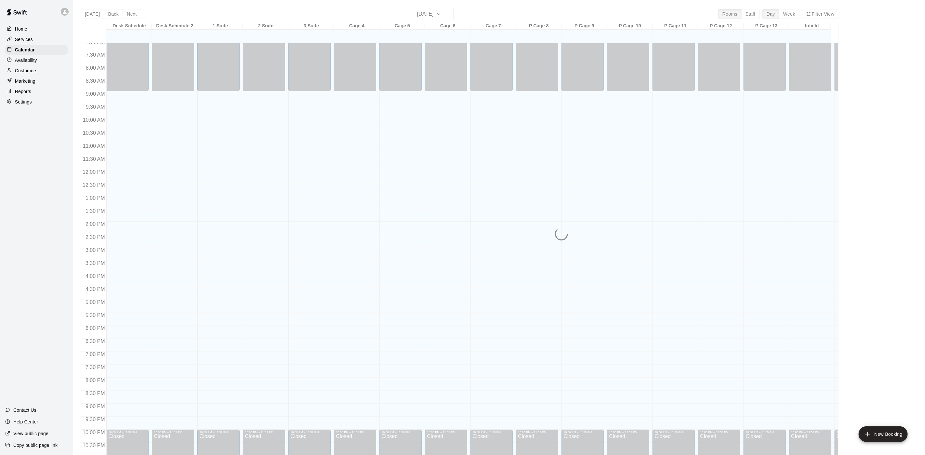
click at [413, 13] on div "[DATE] Back [DATE][DATE] Rooms Staff Day Week Filter View Desk Schedule 19 Tue …" at bounding box center [460, 235] width 758 height 455
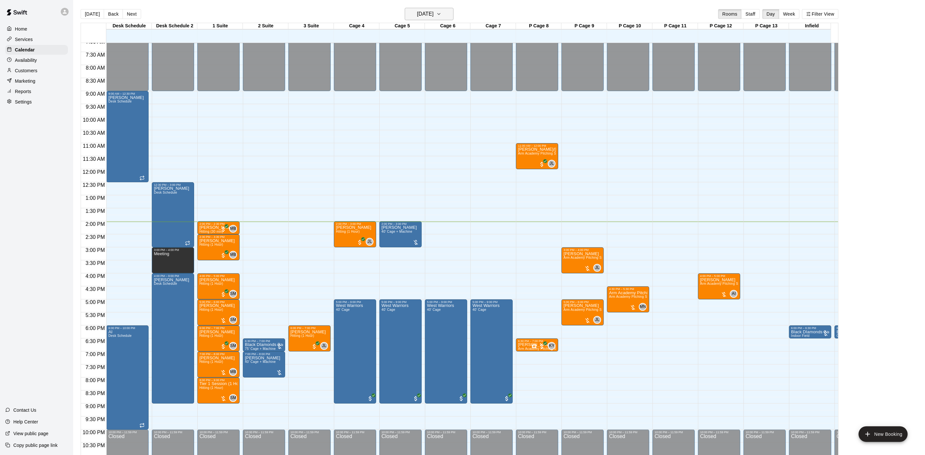
click at [417, 14] on h6 "[DATE]" at bounding box center [425, 13] width 17 height 9
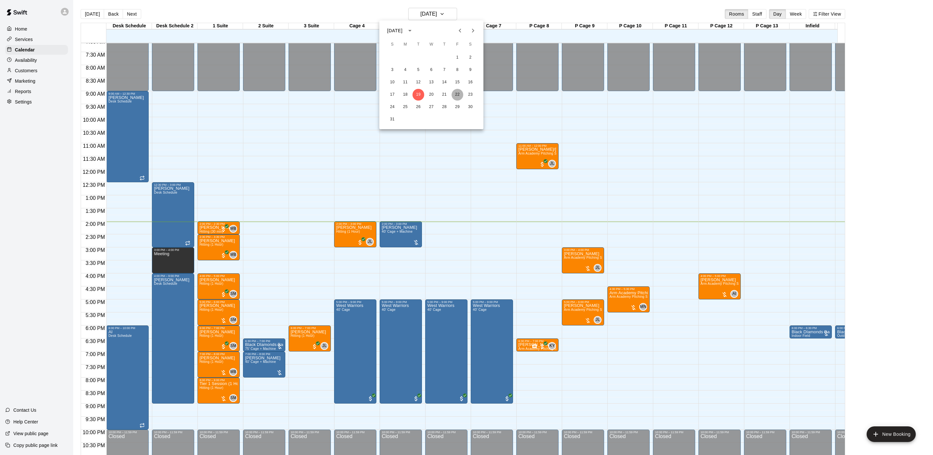
drag, startPoint x: 457, startPoint y: 97, endPoint x: 457, endPoint y: 91, distance: 5.5
click at [457, 95] on button "22" at bounding box center [457, 95] width 12 height 12
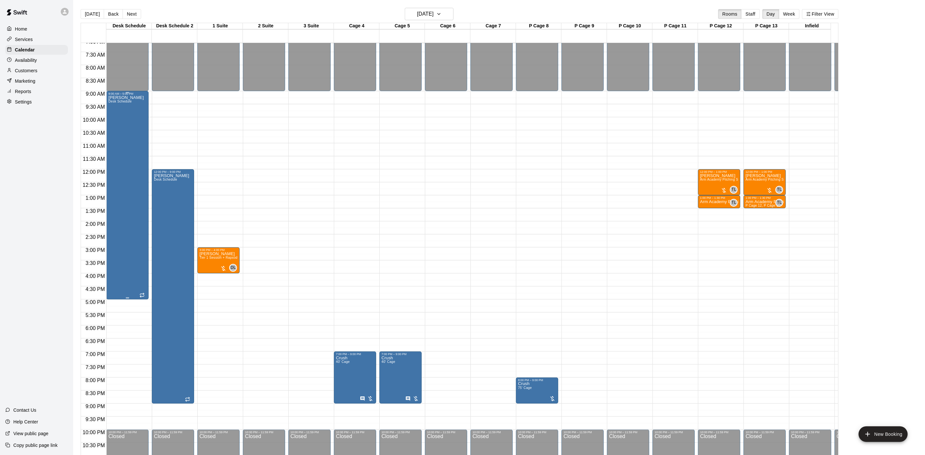
click at [122, 168] on div "[PERSON_NAME] Desk Schedule" at bounding box center [125, 322] width 35 height 455
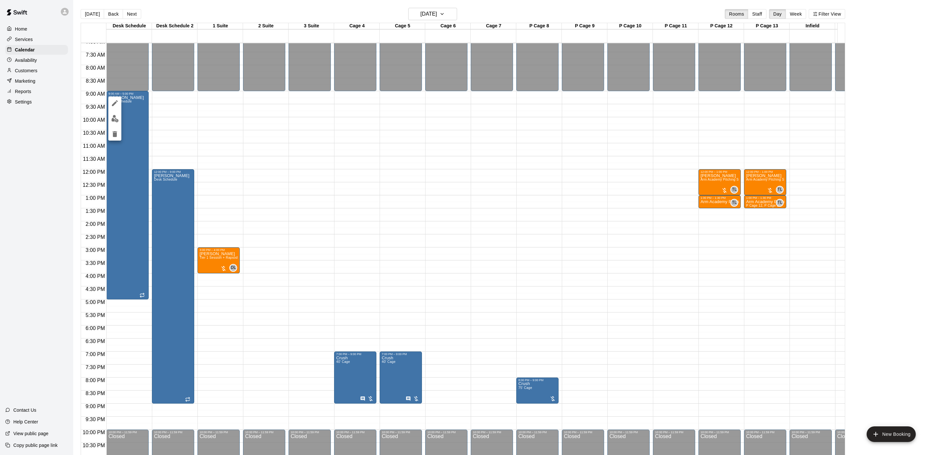
click at [113, 105] on icon "edit" at bounding box center [115, 103] width 6 height 6
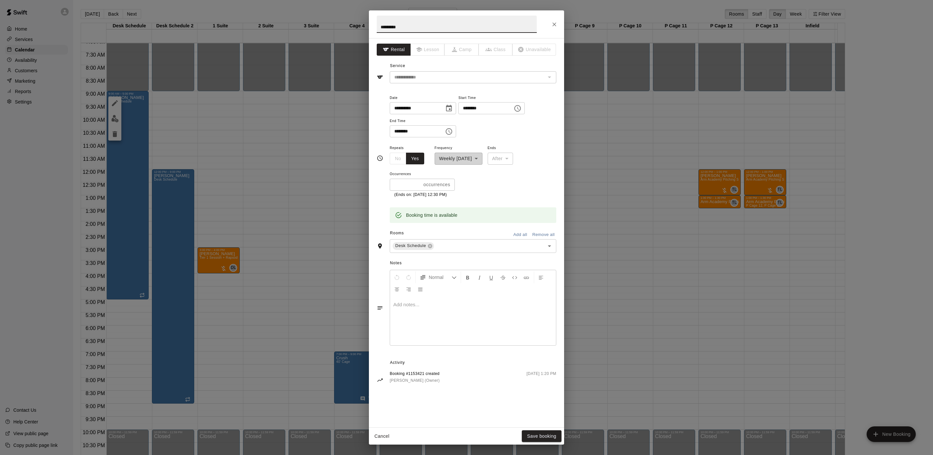
click at [393, 130] on input "********" at bounding box center [415, 131] width 50 height 12
type input "********"
click at [541, 431] on button "Save booking" at bounding box center [542, 436] width 40 height 12
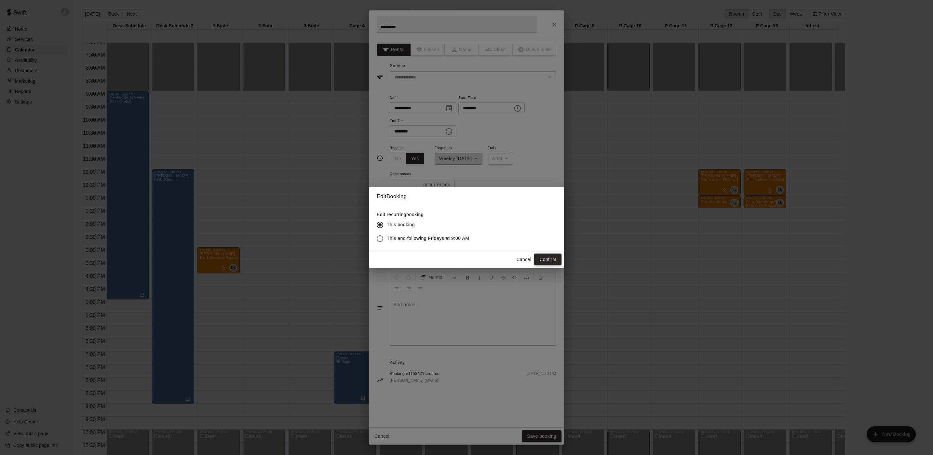
click at [544, 261] on button "Confirm" at bounding box center [547, 259] width 27 height 12
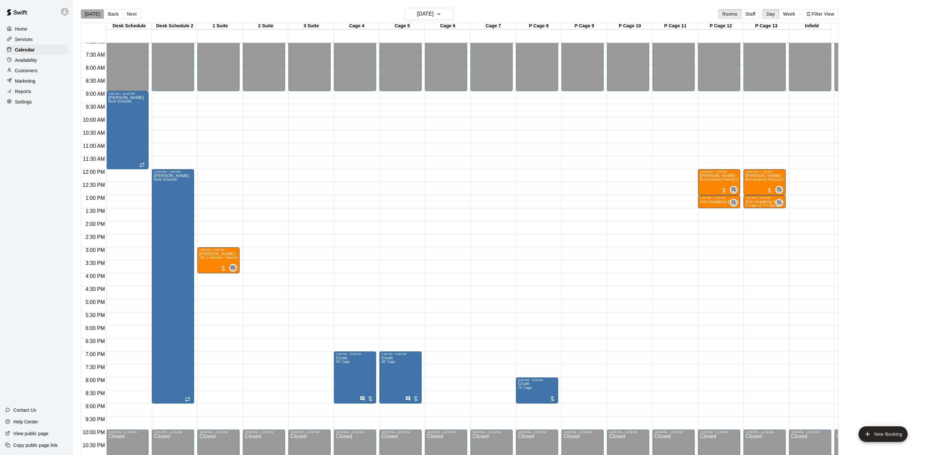
click at [92, 14] on button "[DATE]" at bounding box center [92, 14] width 23 height 10
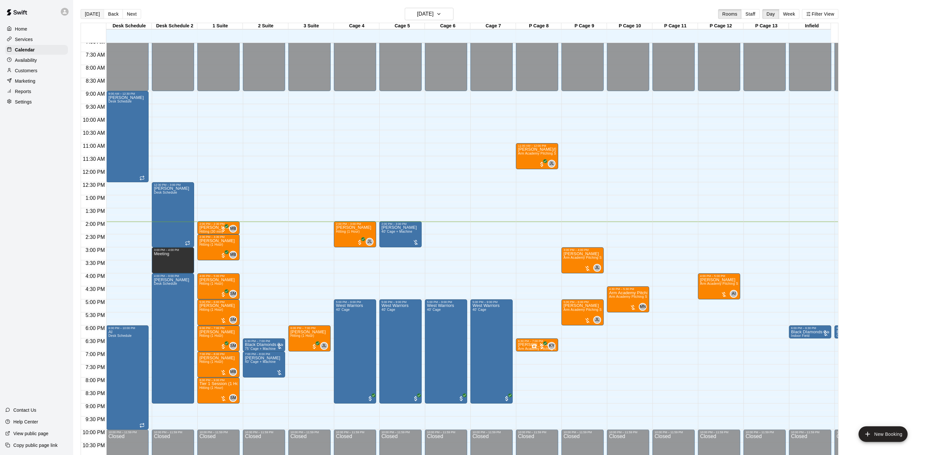
click at [96, 17] on button "[DATE]" at bounding box center [92, 14] width 23 height 10
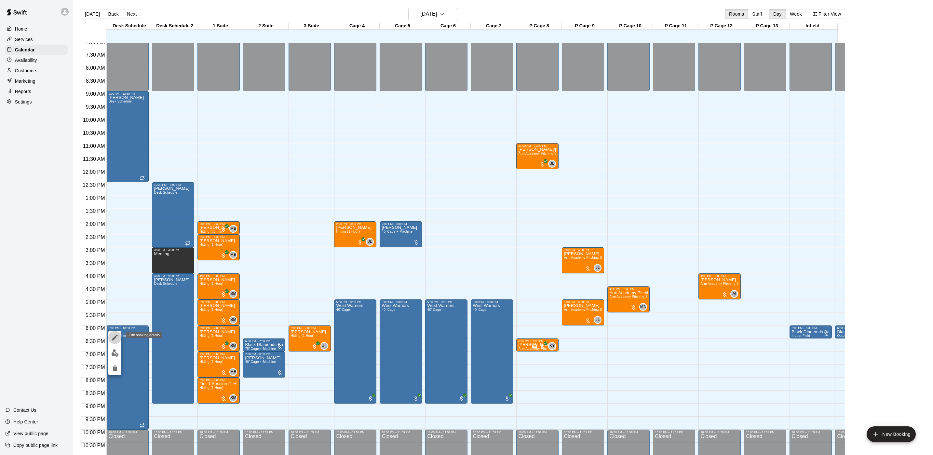
click at [114, 335] on icon "edit" at bounding box center [115, 337] width 8 height 8
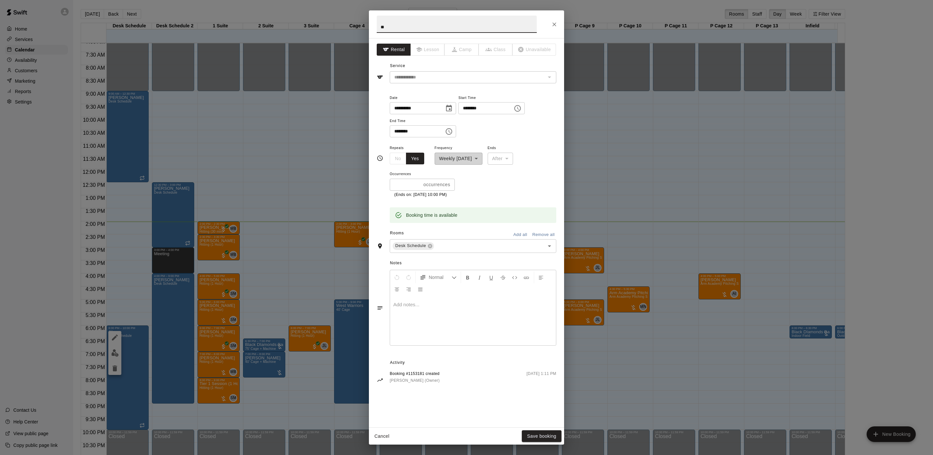
click at [474, 105] on input "********" at bounding box center [483, 108] width 50 height 12
type input "********"
click at [543, 433] on button "Save booking" at bounding box center [542, 436] width 40 height 12
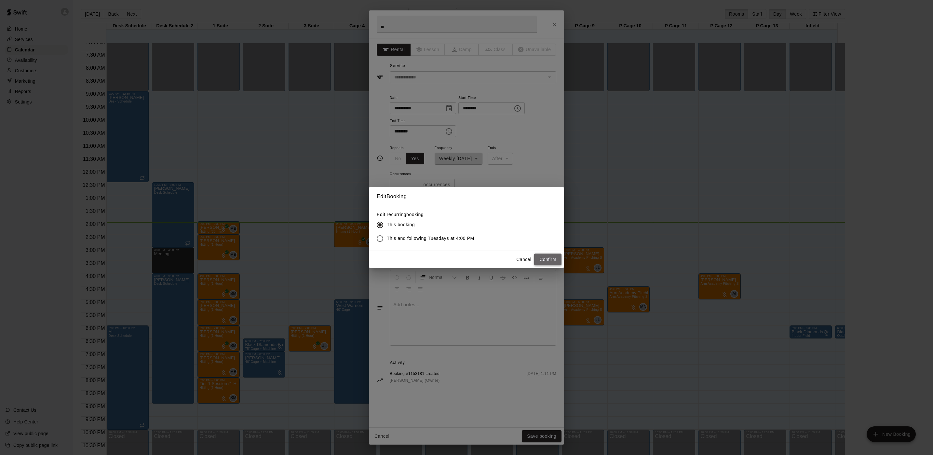
click at [543, 253] on button "Confirm" at bounding box center [547, 259] width 27 height 12
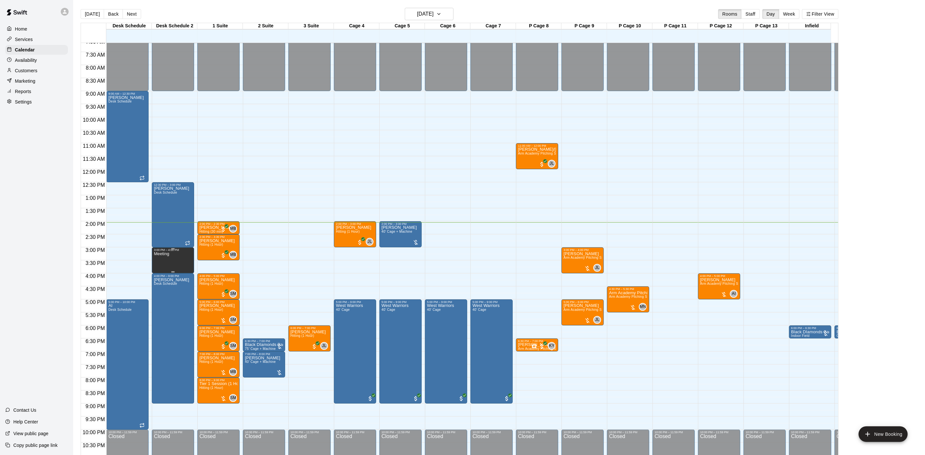
click at [159, 254] on p "Meeting" at bounding box center [161, 254] width 15 height 0
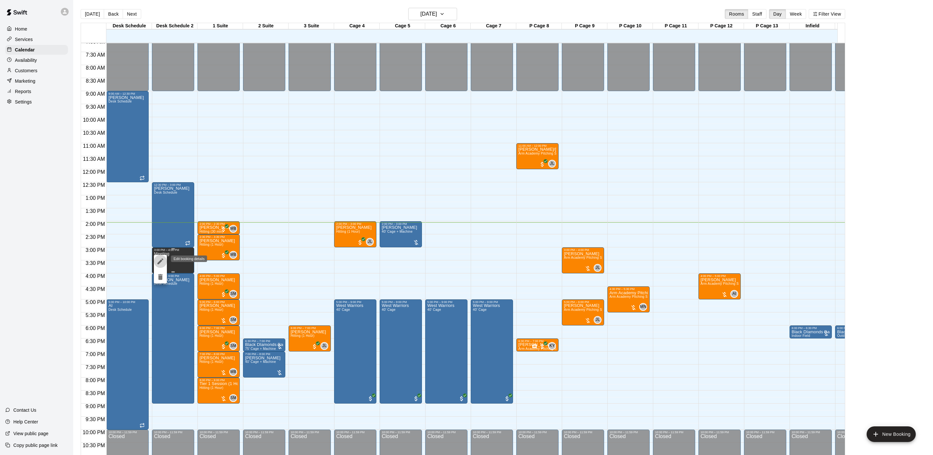
click at [159, 255] on button "edit" at bounding box center [160, 261] width 13 height 13
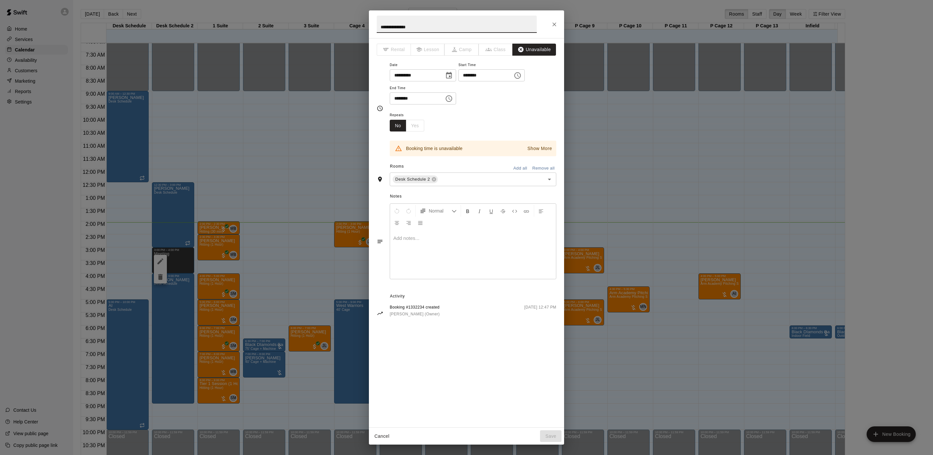
type input "**********"
click at [597, 184] on div "**********" at bounding box center [466, 227] width 933 height 455
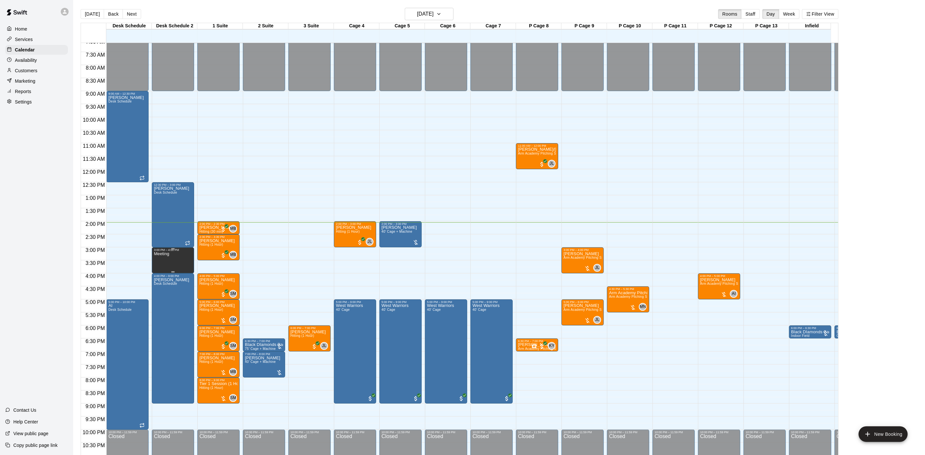
click at [165, 254] on p "Meeting" at bounding box center [161, 254] width 15 height 0
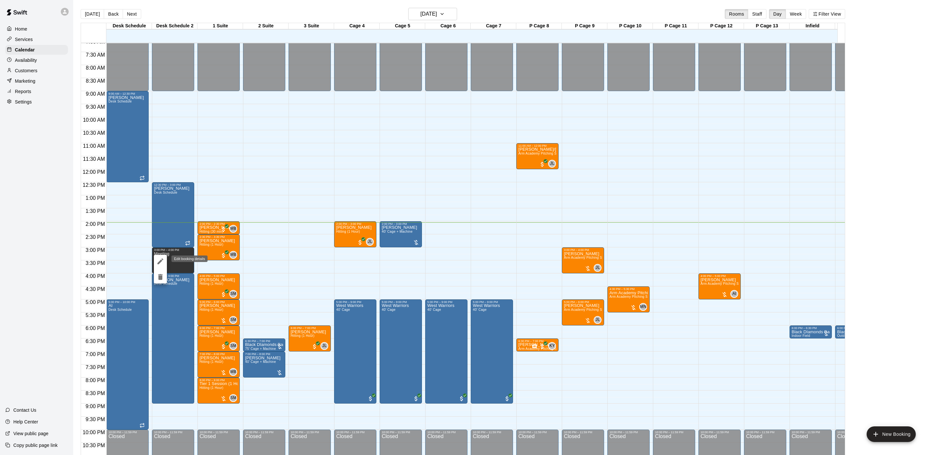
click at [157, 261] on icon "edit" at bounding box center [160, 261] width 8 height 8
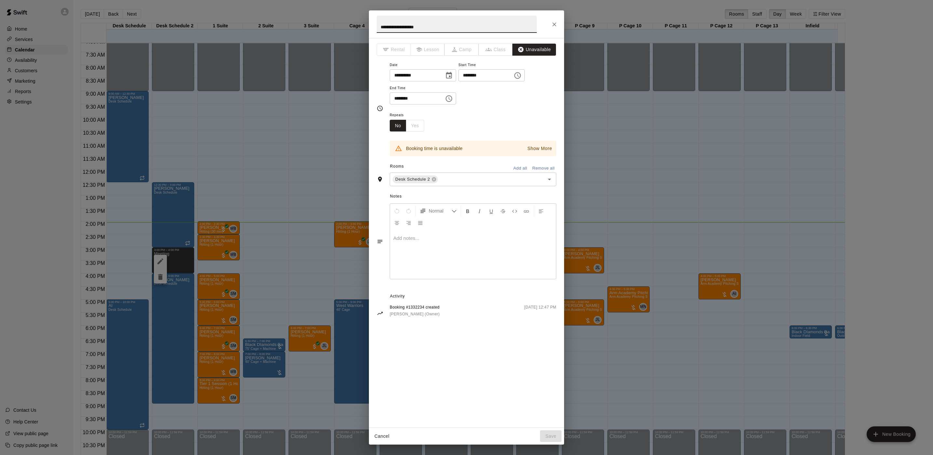
type input "**********"
click at [539, 151] on p "Show More" at bounding box center [539, 148] width 25 height 7
click at [655, 169] on div "**********" at bounding box center [466, 227] width 933 height 455
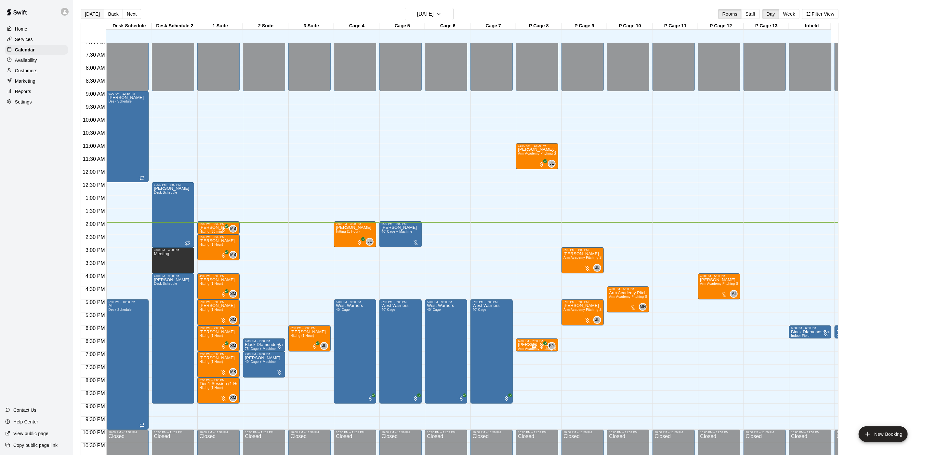
click at [94, 18] on button "[DATE]" at bounding box center [92, 14] width 23 height 10
click at [410, 8] on button "[DATE]" at bounding box center [429, 14] width 49 height 12
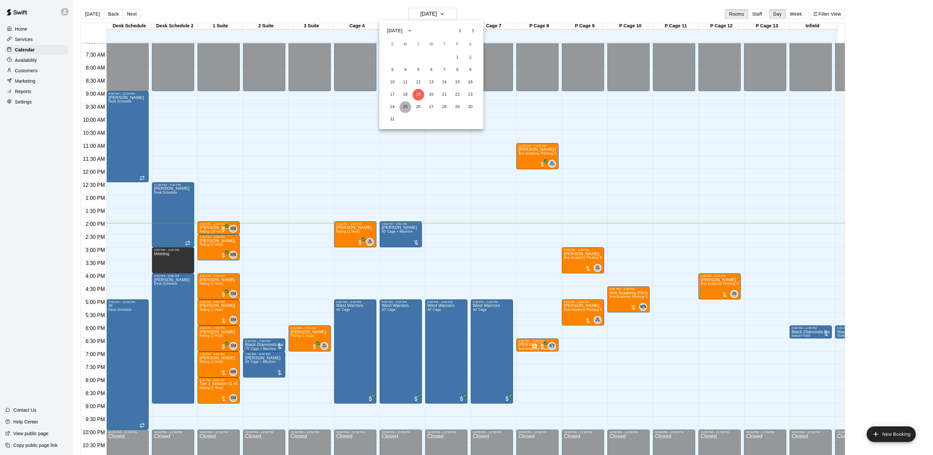
click at [407, 109] on button "25" at bounding box center [405, 107] width 12 height 12
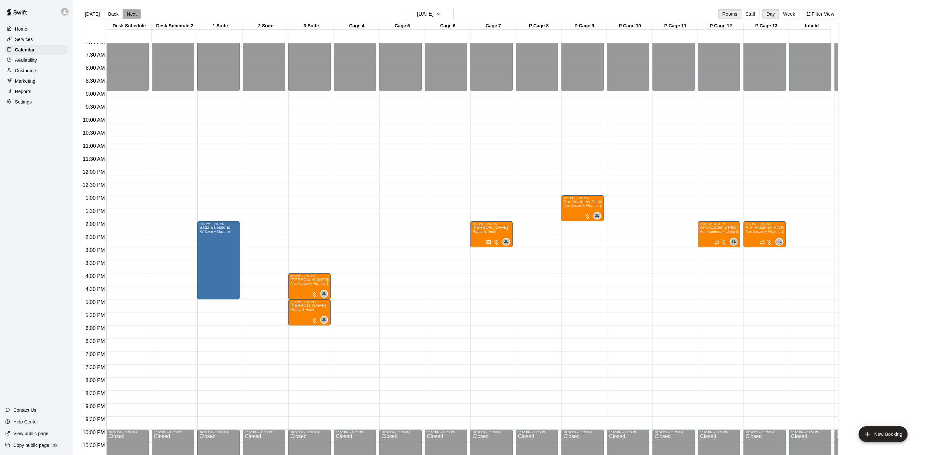
click at [131, 16] on button "Next" at bounding box center [132, 14] width 18 height 10
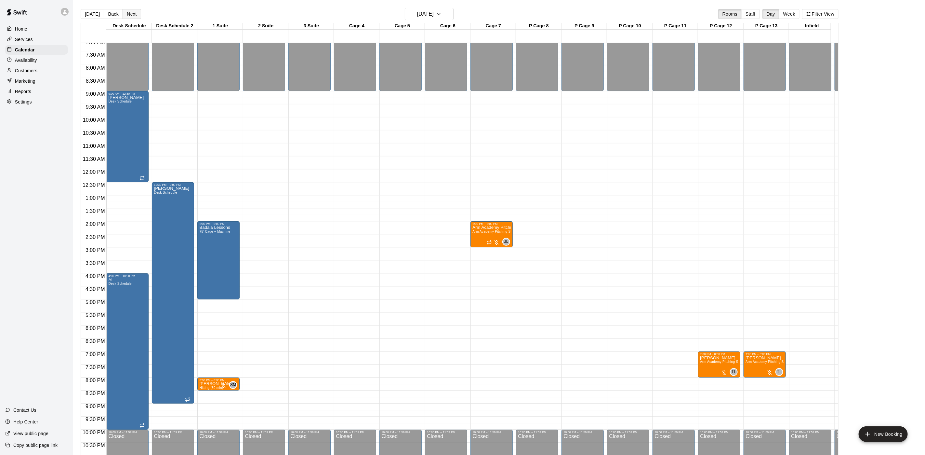
click at [131, 16] on button "Next" at bounding box center [132, 14] width 18 height 10
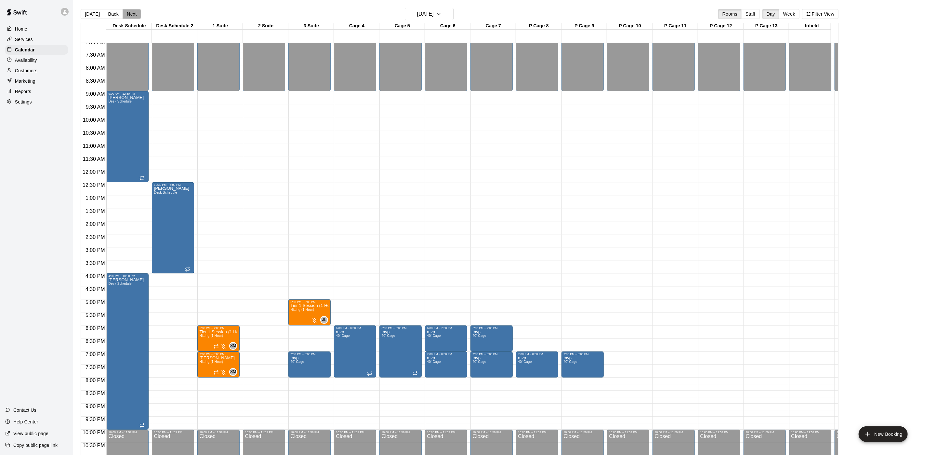
click at [131, 16] on button "Next" at bounding box center [132, 14] width 18 height 10
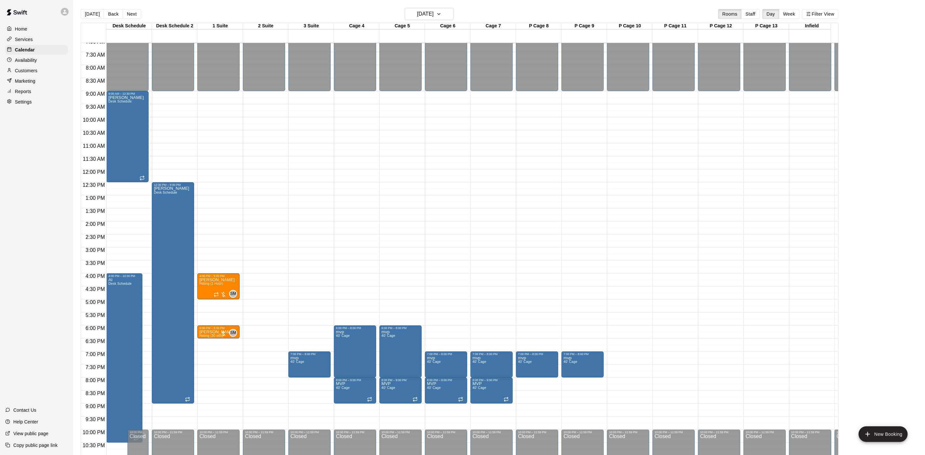
drag, startPoint x: 84, startPoint y: 15, endPoint x: 216, endPoint y: 16, distance: 131.4
click at [216, 16] on div "[DATE] Back [DATE][DATE] Rooms Staff Day Week Filter View" at bounding box center [460, 15] width 758 height 15
click at [96, 14] on button "[DATE]" at bounding box center [92, 14] width 23 height 10
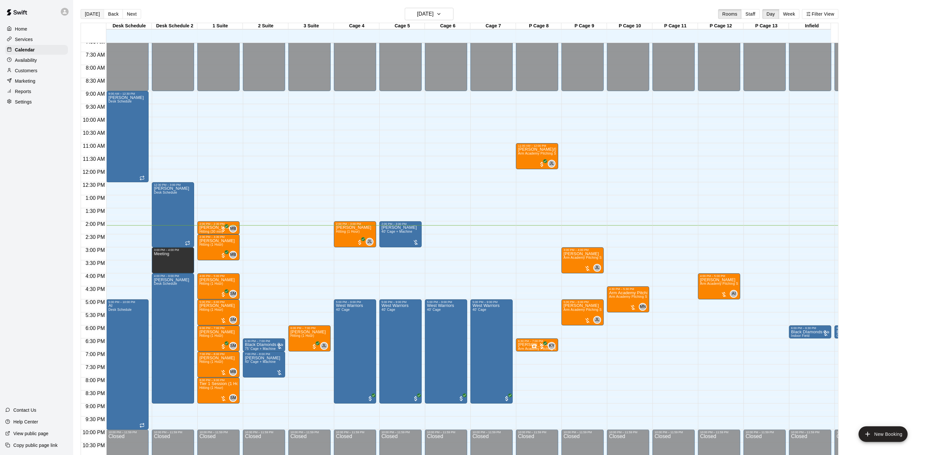
click at [93, 15] on button "[DATE]" at bounding box center [92, 14] width 23 height 10
drag, startPoint x: 298, startPoint y: 367, endPoint x: 298, endPoint y: 372, distance: 4.9
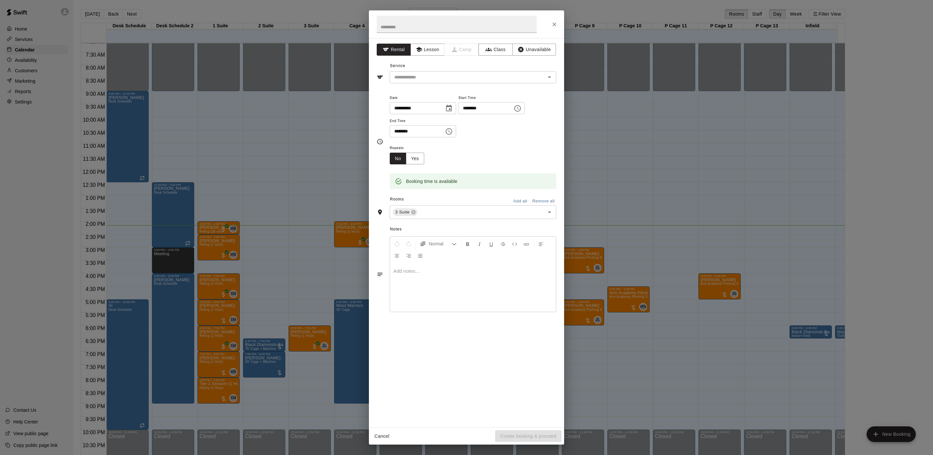
click at [794, 233] on div "**********" at bounding box center [466, 227] width 933 height 455
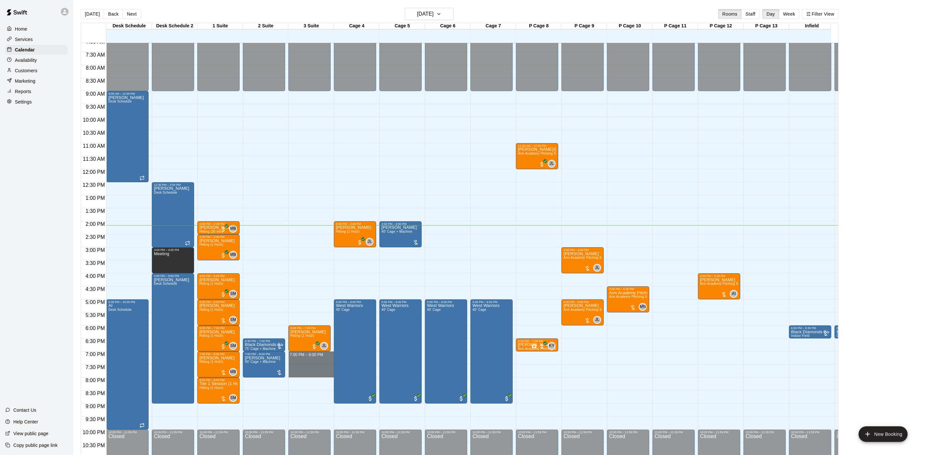
drag, startPoint x: 305, startPoint y: 355, endPoint x: 301, endPoint y: 377, distance: 22.0
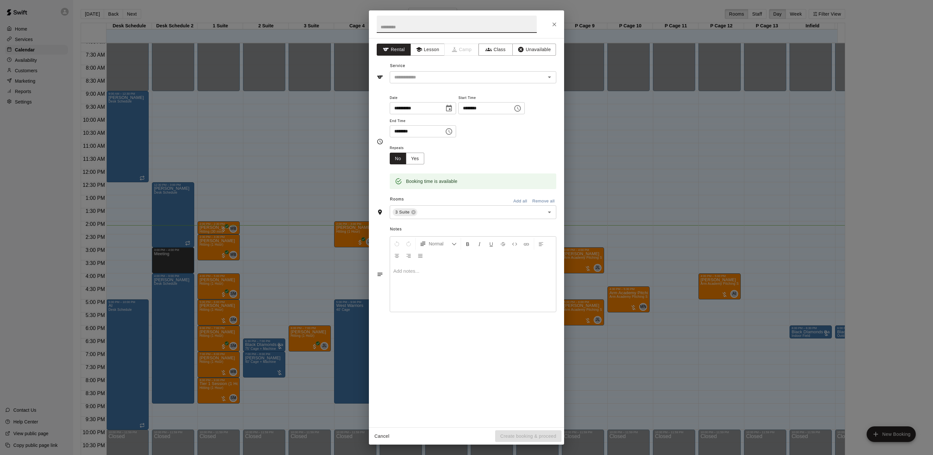
click at [557, 21] on button "Close" at bounding box center [554, 25] width 12 height 12
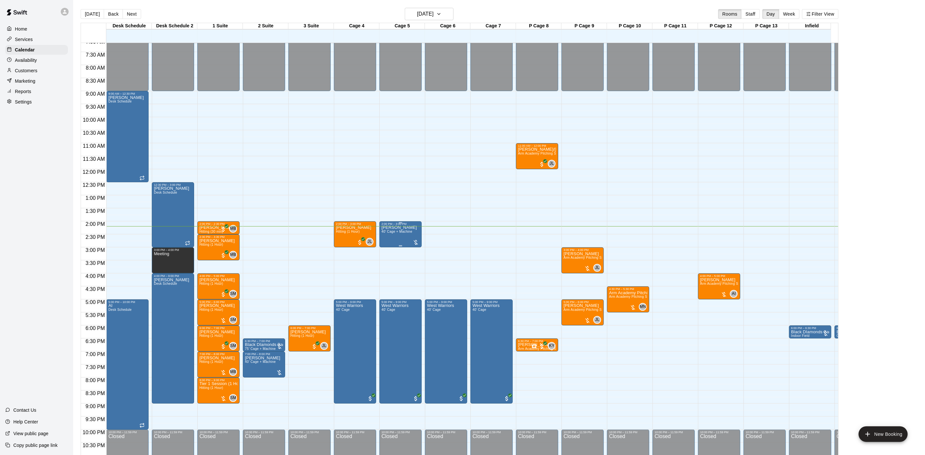
click at [386, 227] on p "[PERSON_NAME]" at bounding box center [398, 227] width 35 height 0
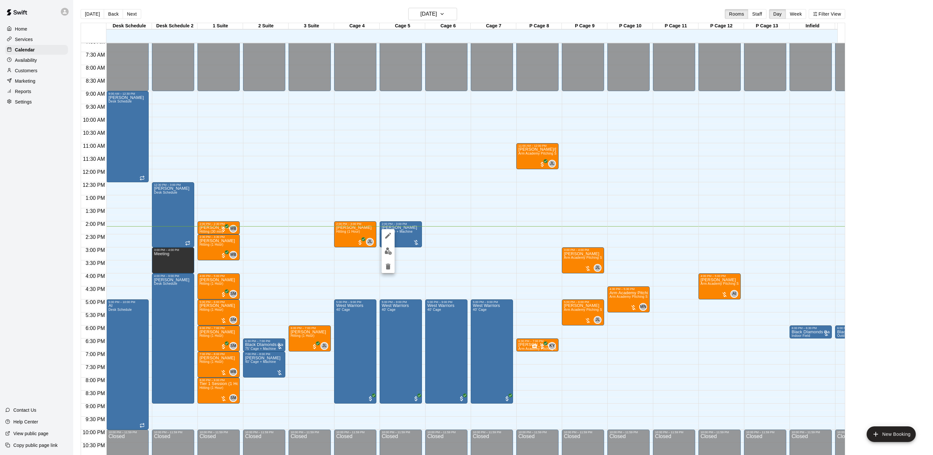
click at [390, 256] on button "edit" at bounding box center [387, 251] width 13 height 13
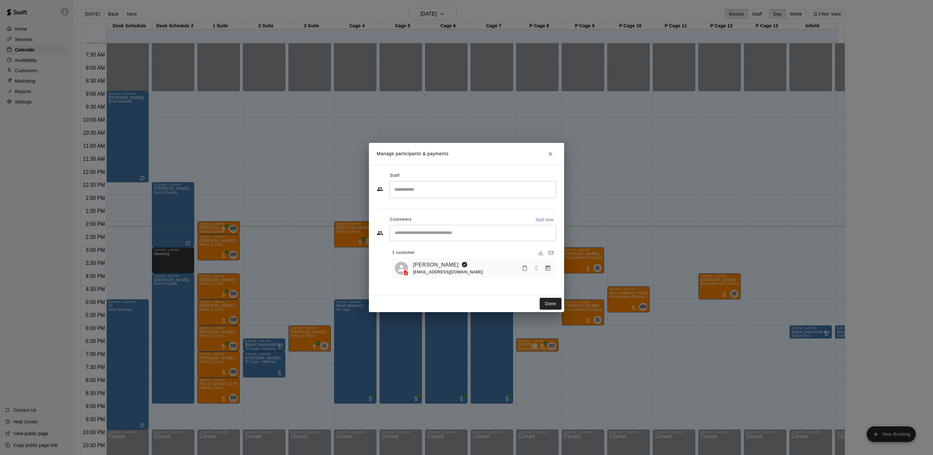
click at [546, 264] on button "Manage bookings & payment" at bounding box center [548, 268] width 12 height 12
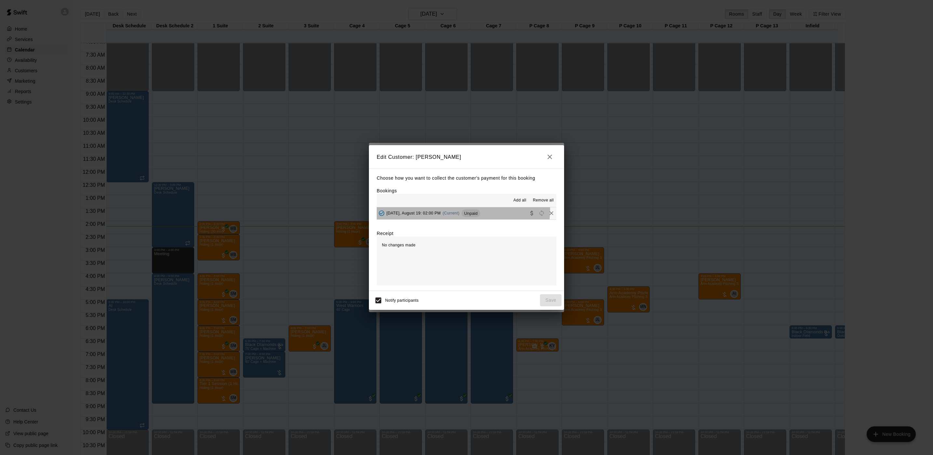
click at [458, 210] on div "[DATE], August 19: 02:00 PM (Current) Unpaid" at bounding box center [428, 213] width 103 height 10
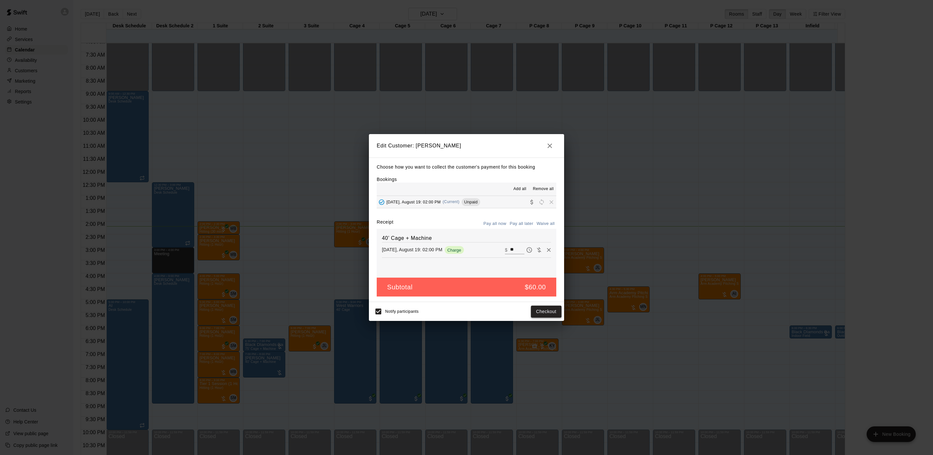
click at [539, 314] on button "Checkout" at bounding box center [546, 311] width 31 height 12
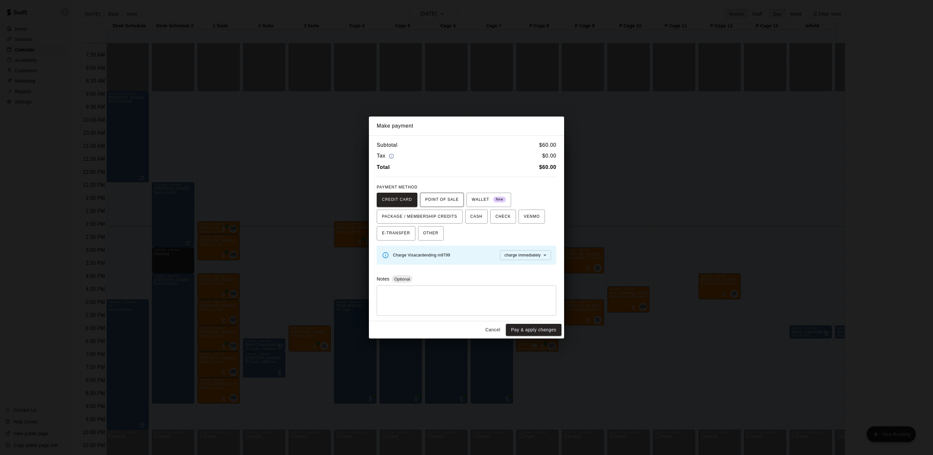
click at [447, 197] on span "POINT OF SALE" at bounding box center [441, 199] width 33 height 10
click at [470, 214] on span "CASH" at bounding box center [476, 216] width 12 height 10
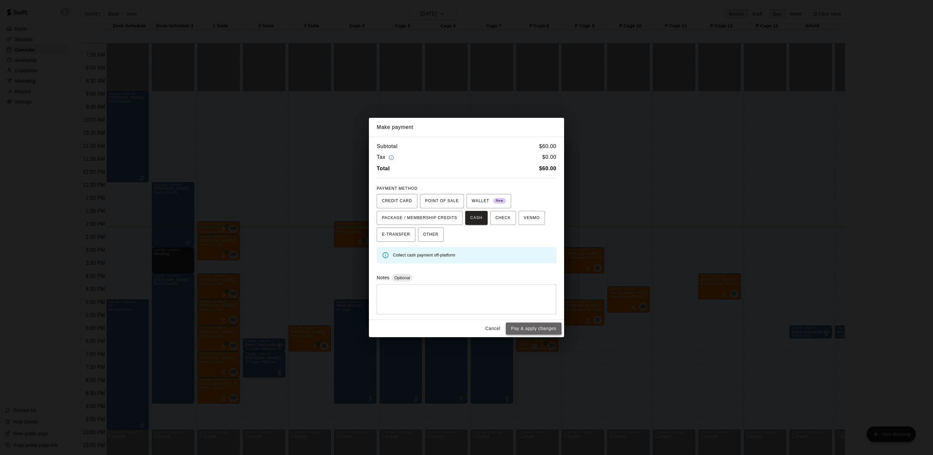
click at [521, 325] on button "Pay & apply changes" at bounding box center [534, 328] width 56 height 12
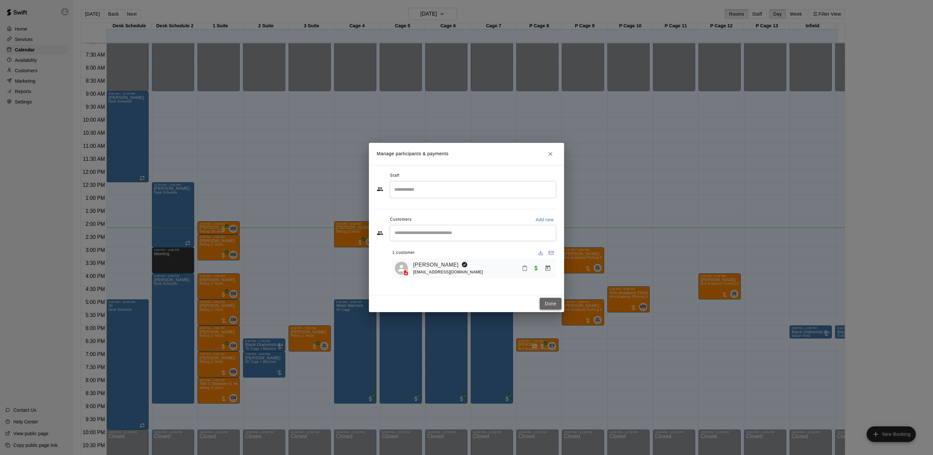
click at [549, 304] on button "Done" at bounding box center [550, 304] width 22 height 12
